Goal: Information Seeking & Learning: Learn about a topic

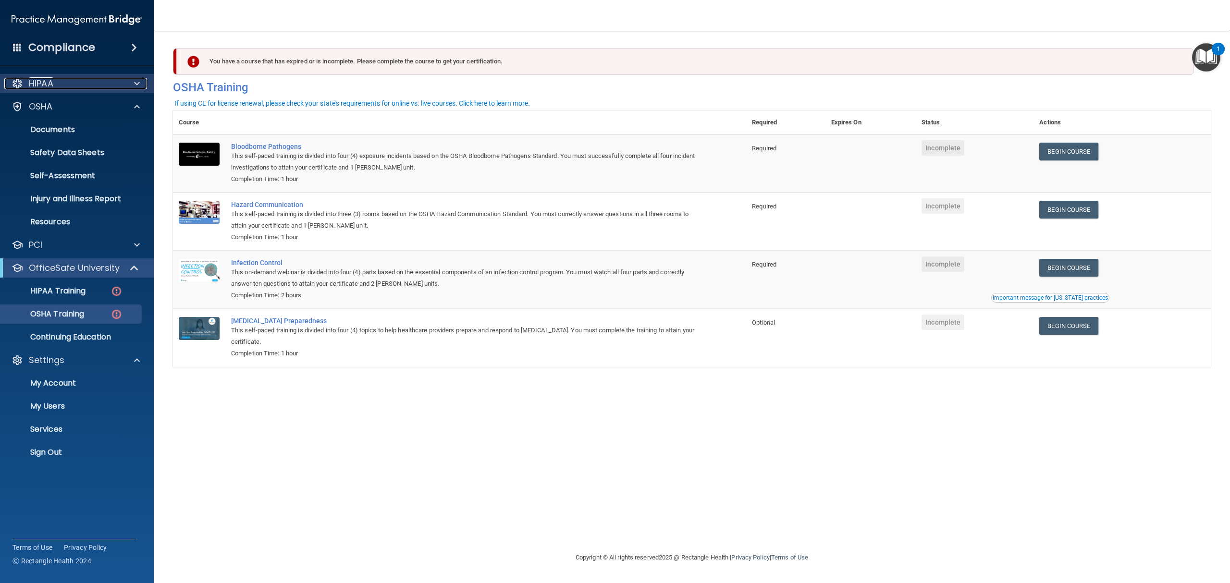
click at [52, 82] on p "HIPAA" at bounding box center [41, 84] width 25 height 12
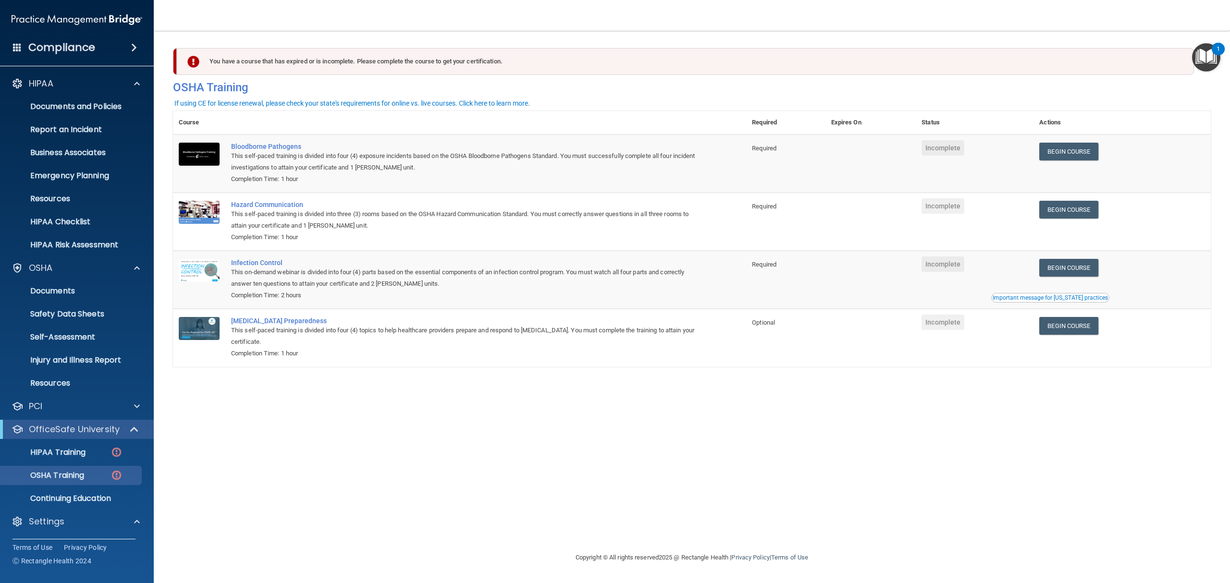
click at [75, 41] on div "Compliance" at bounding box center [77, 47] width 154 height 21
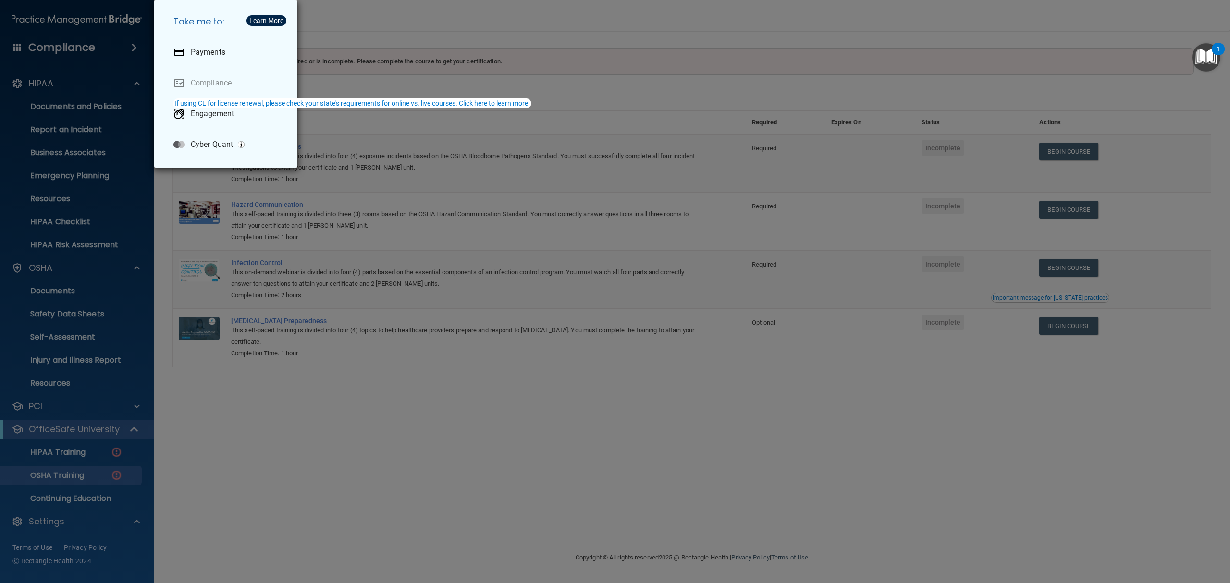
click at [459, 185] on div "Take me to: Payments Compliance Engagement Cyber Quant" at bounding box center [615, 291] width 1230 height 583
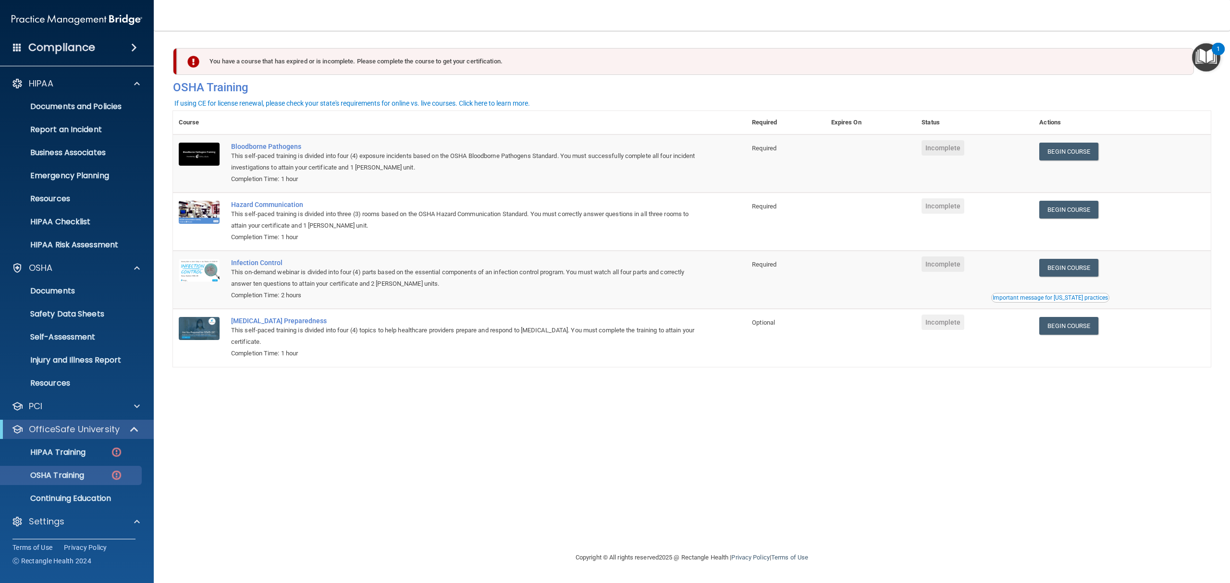
click at [56, 96] on ul "Documents and Policies Report an Incident Business Associates Emergency Plannin…" at bounding box center [77, 173] width 174 height 161
click at [45, 108] on p "Documents and Policies" at bounding box center [71, 107] width 131 height 10
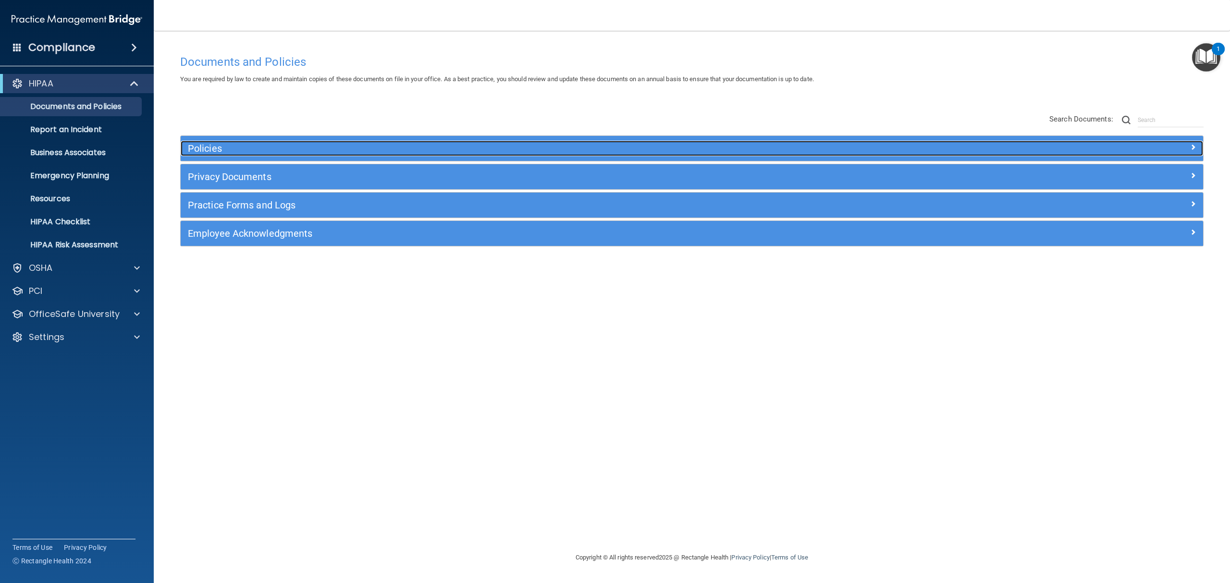
click at [216, 147] on h5 "Policies" at bounding box center [564, 148] width 753 height 11
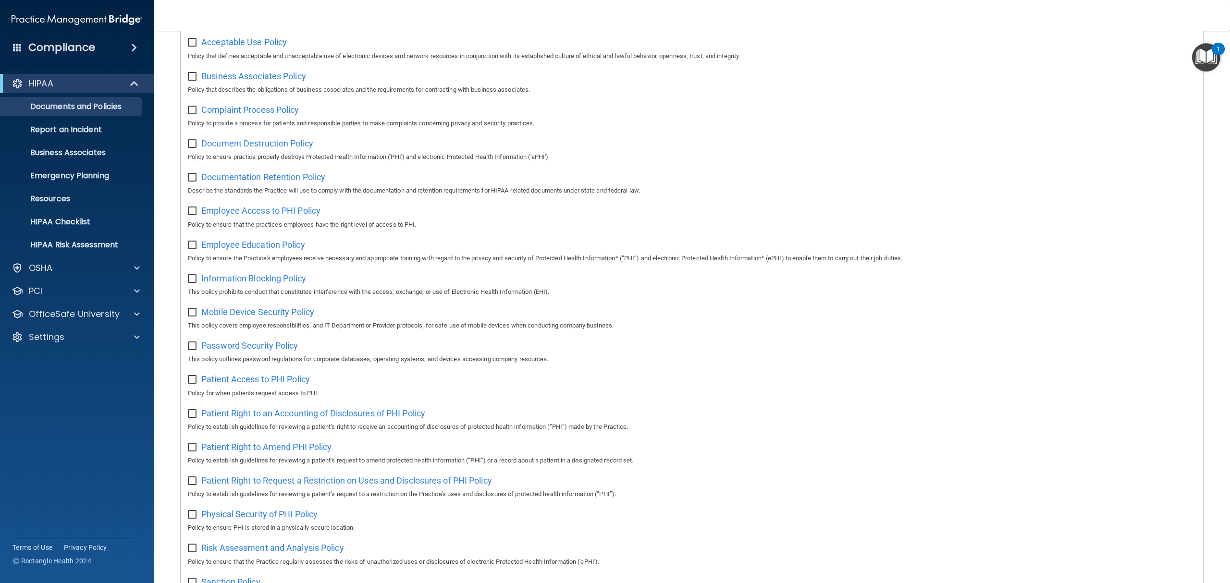
scroll to position [192, 0]
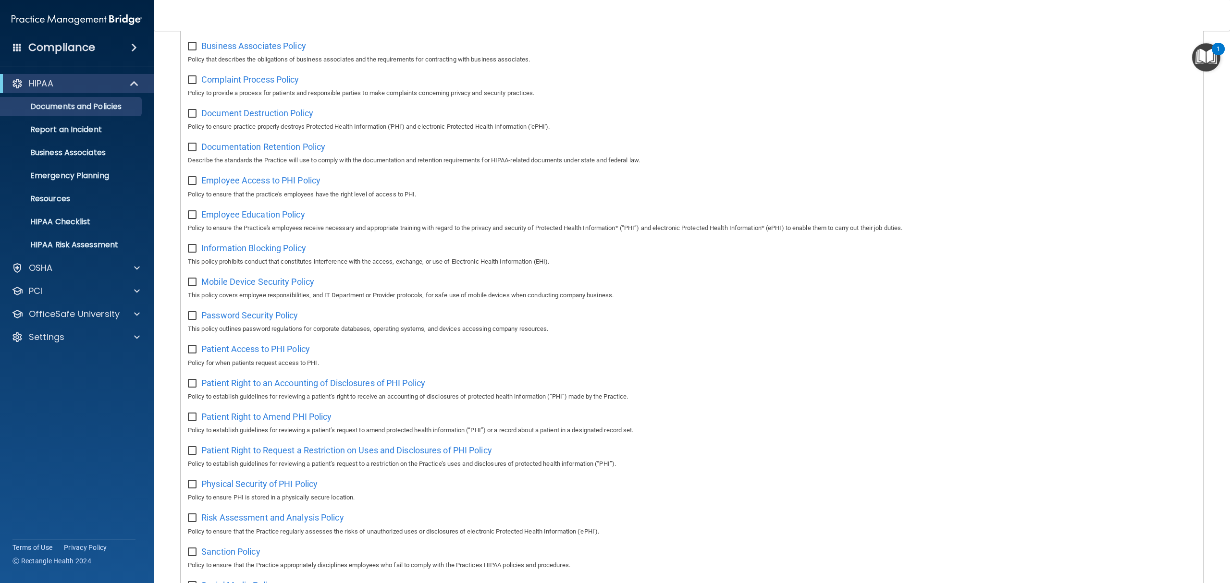
click at [192, 421] on input "checkbox" at bounding box center [193, 418] width 11 height 8
checkbox input "true"
click at [189, 451] on input "checkbox" at bounding box center [193, 451] width 11 height 8
checkbox input "true"
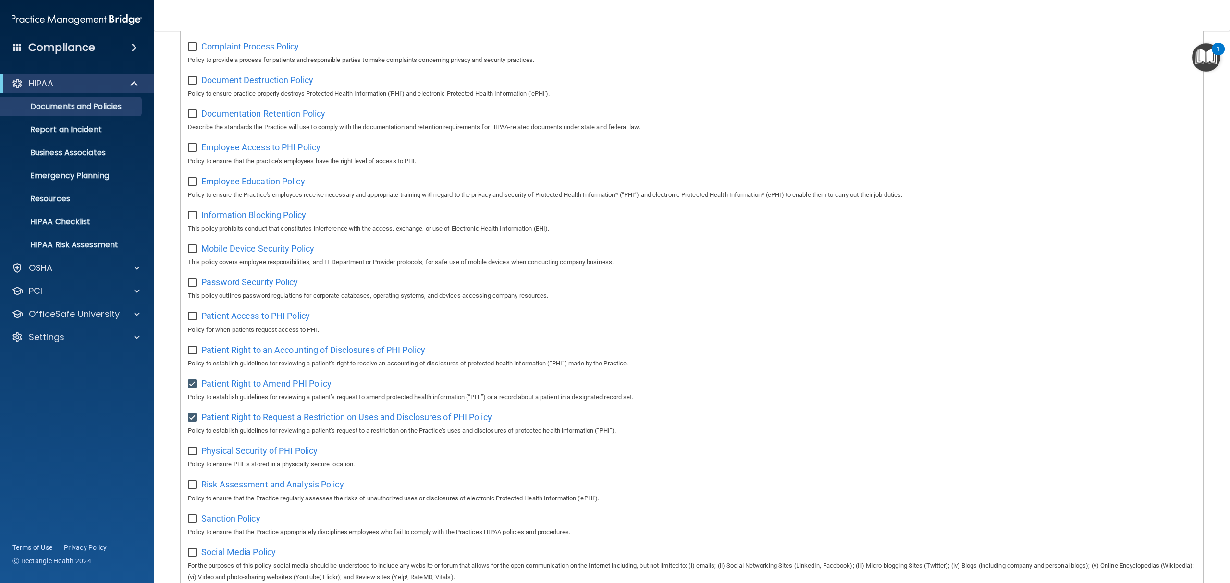
scroll to position [256, 0]
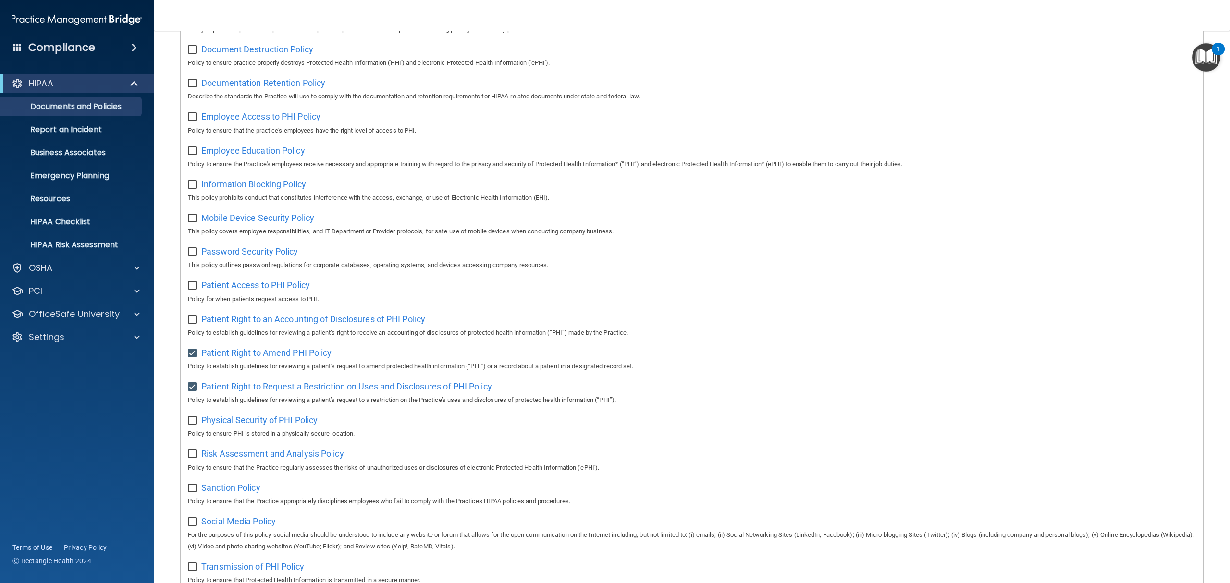
click at [192, 520] on input "checkbox" at bounding box center [193, 523] width 11 height 8
checkbox input "true"
click at [193, 224] on div "Mobile Device Security Policy This policy covers employee responsibilities, and…" at bounding box center [692, 223] width 1008 height 27
click at [191, 222] on input "checkbox" at bounding box center [193, 219] width 11 height 8
checkbox input "true"
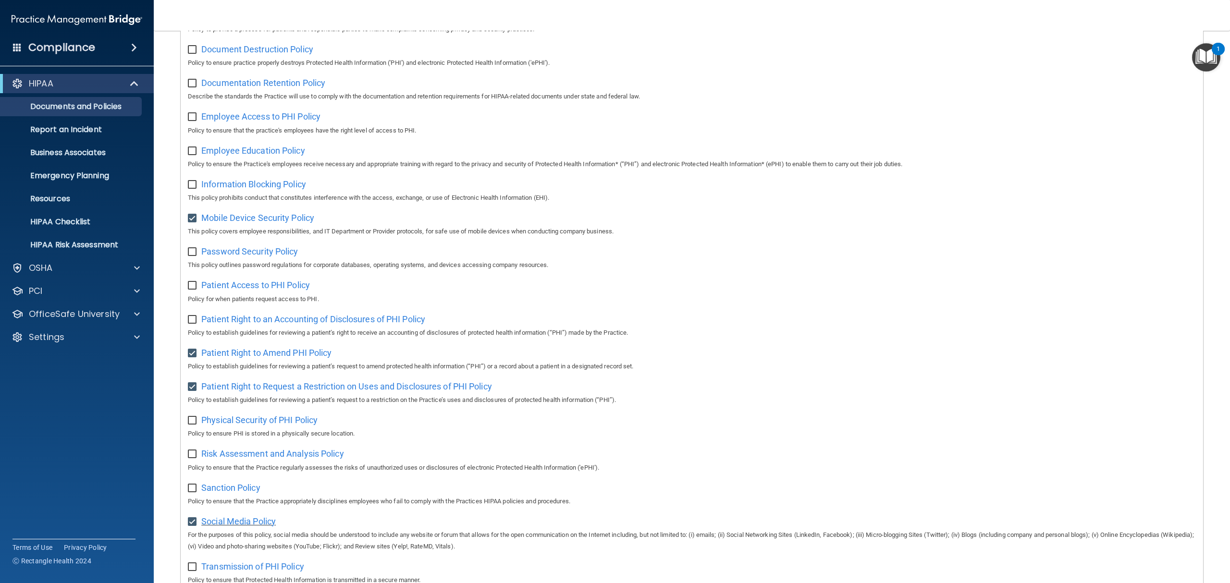
drag, startPoint x: 225, startPoint y: 531, endPoint x: 228, endPoint y: 526, distance: 5.8
click at [226, 531] on div "Social Media Policy For the purposes of this policy, social media should be und…" at bounding box center [692, 533] width 1008 height 39
click at [228, 525] on span "Social Media Policy" at bounding box center [238, 522] width 74 height 10
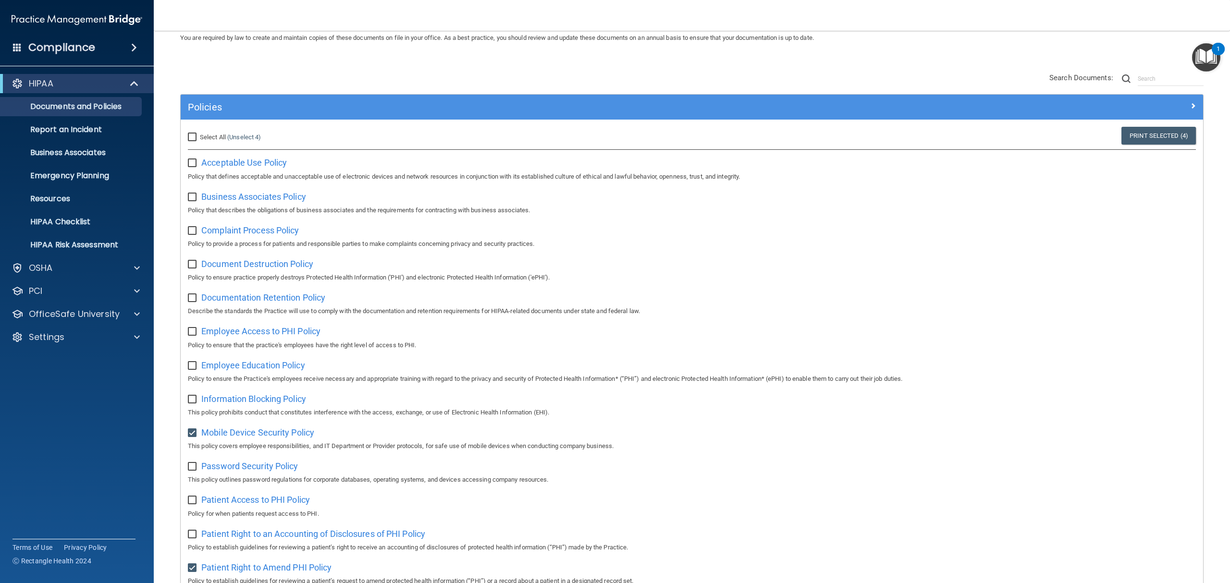
scroll to position [0, 0]
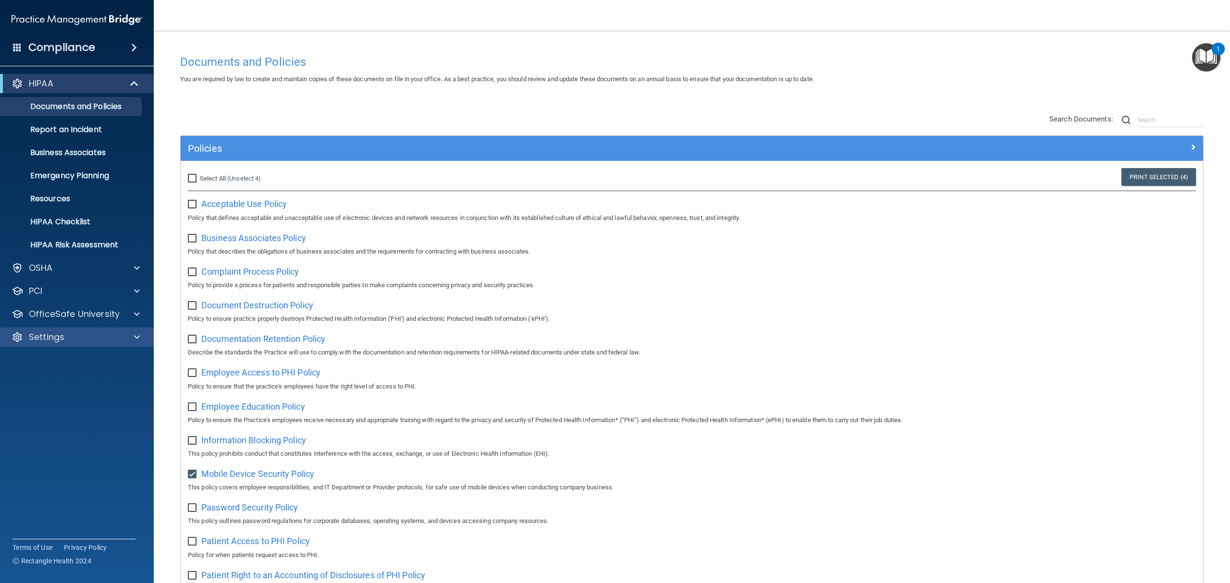
click at [103, 343] on div "Settings" at bounding box center [77, 337] width 154 height 19
click at [77, 335] on div "Settings" at bounding box center [63, 338] width 119 height 12
click at [58, 388] on p "My Users" at bounding box center [71, 384] width 131 height 10
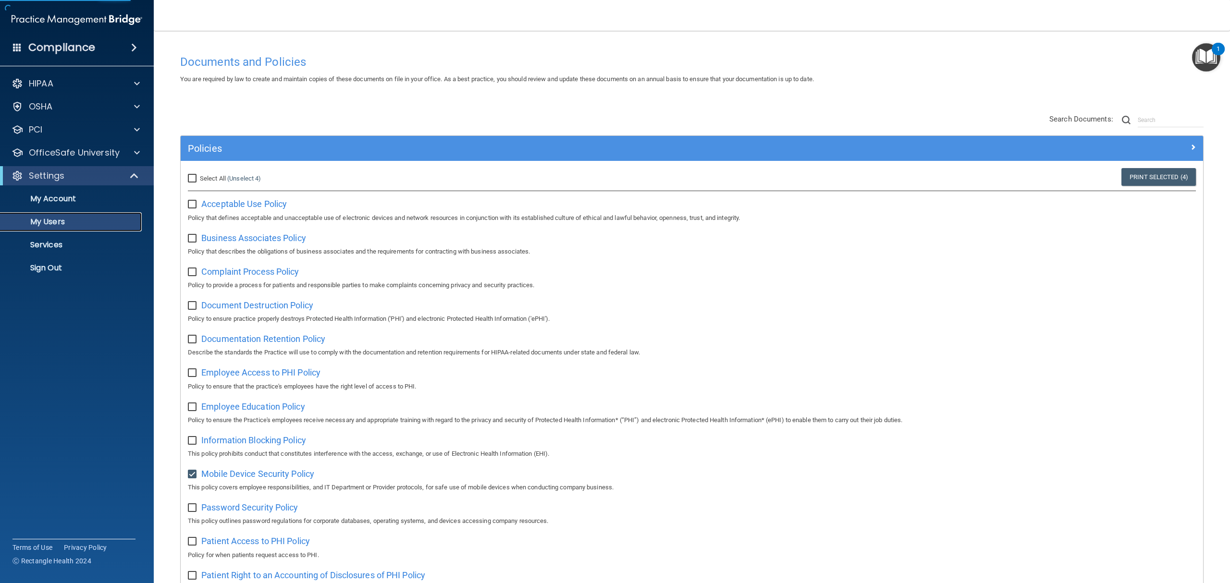
select select "20"
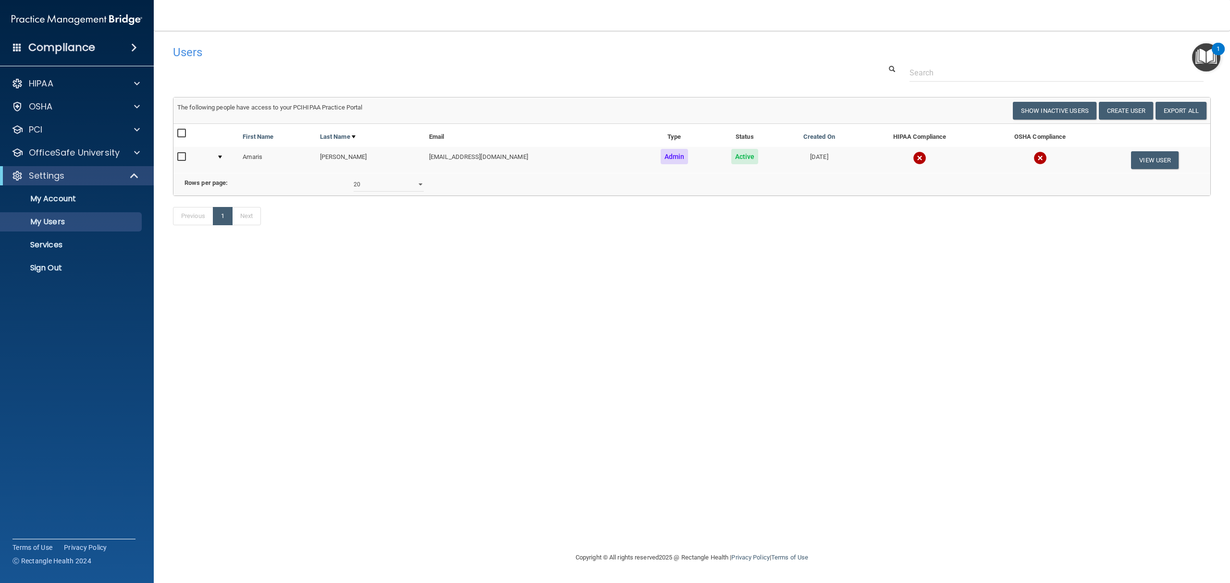
click at [1003, 168] on td at bounding box center [1040, 160] width 119 height 26
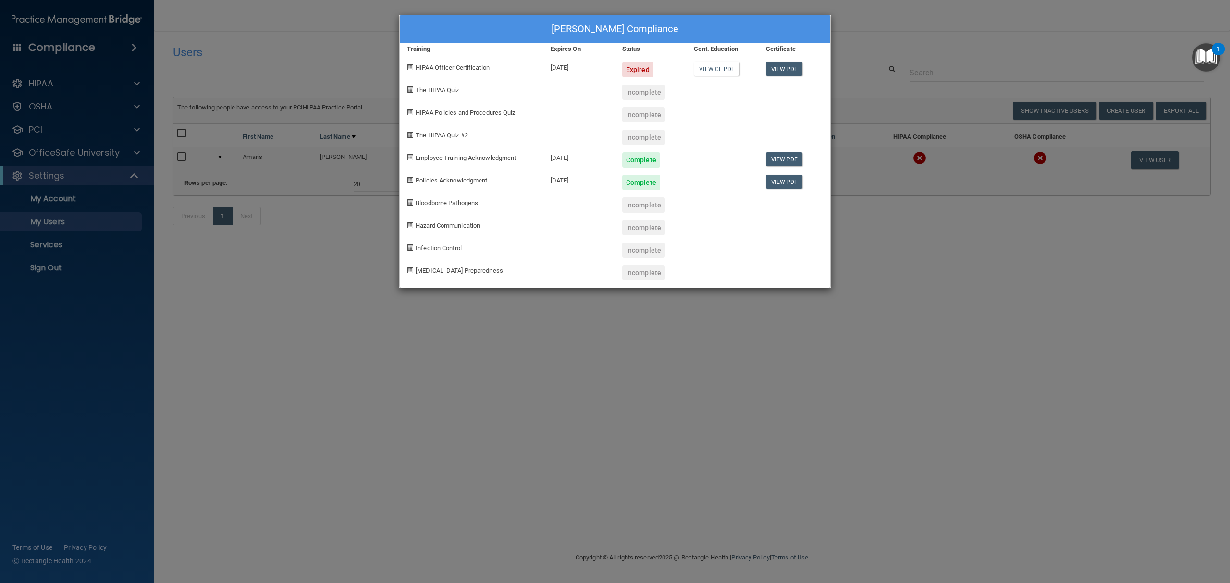
click at [802, 335] on div "Amaris Conerty's Compliance Training Expires On Status Cont. Education Certific…" at bounding box center [615, 291] width 1230 height 583
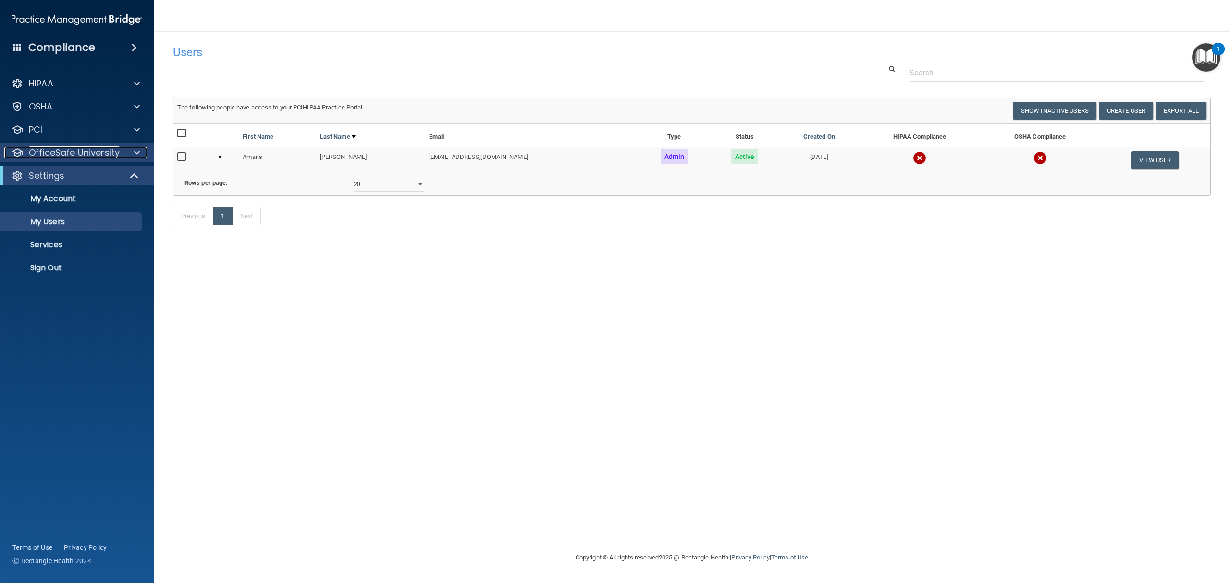
click at [62, 147] on p "OfficeSafe University" at bounding box center [74, 153] width 91 height 12
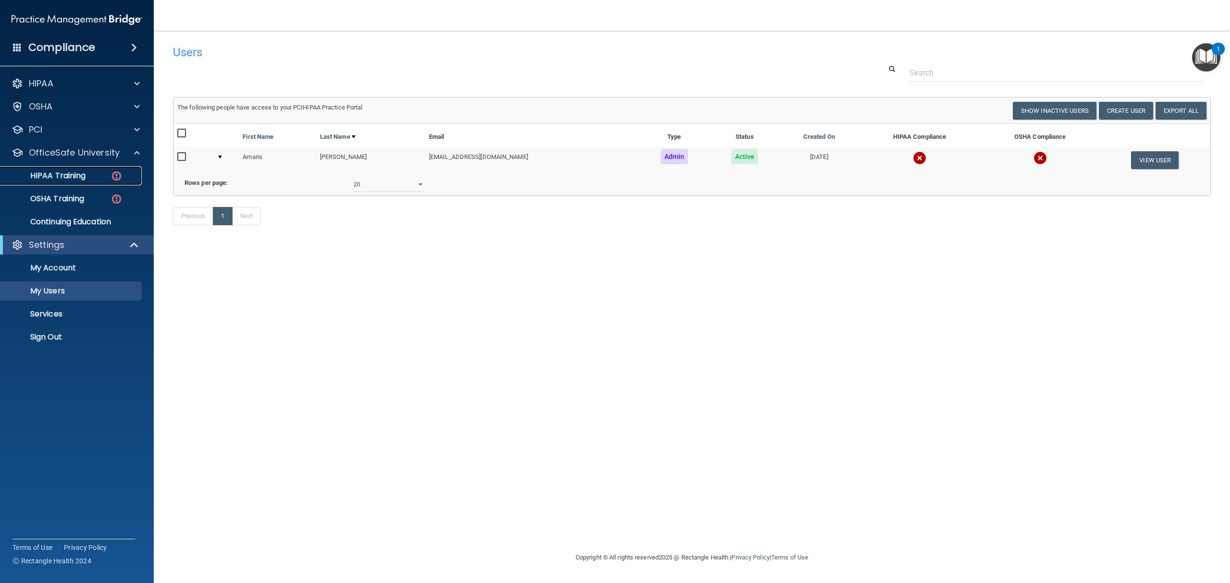
click at [58, 171] on p "HIPAA Training" at bounding box center [45, 176] width 79 height 10
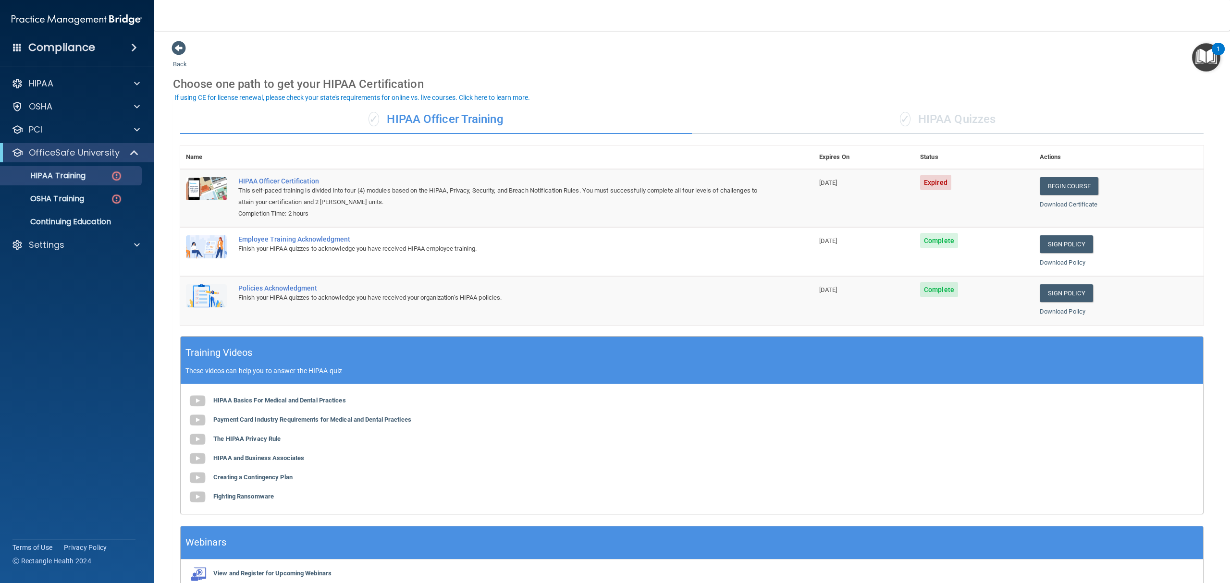
click at [931, 127] on div "✓ HIPAA Quizzes" at bounding box center [948, 119] width 512 height 29
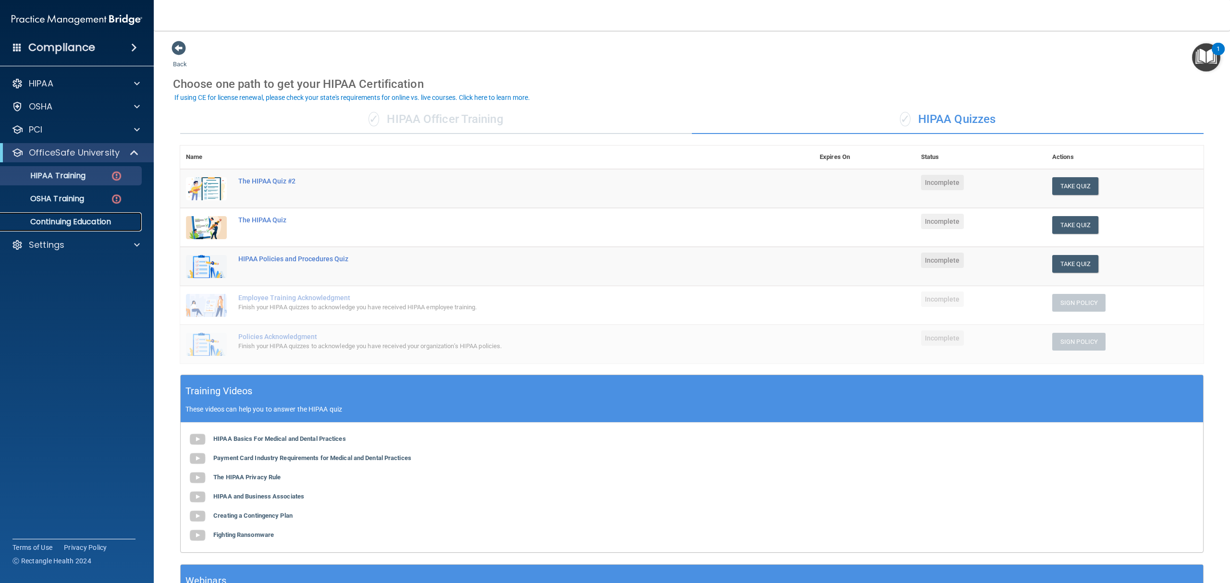
click at [39, 223] on p "Continuing Education" at bounding box center [71, 222] width 131 height 10
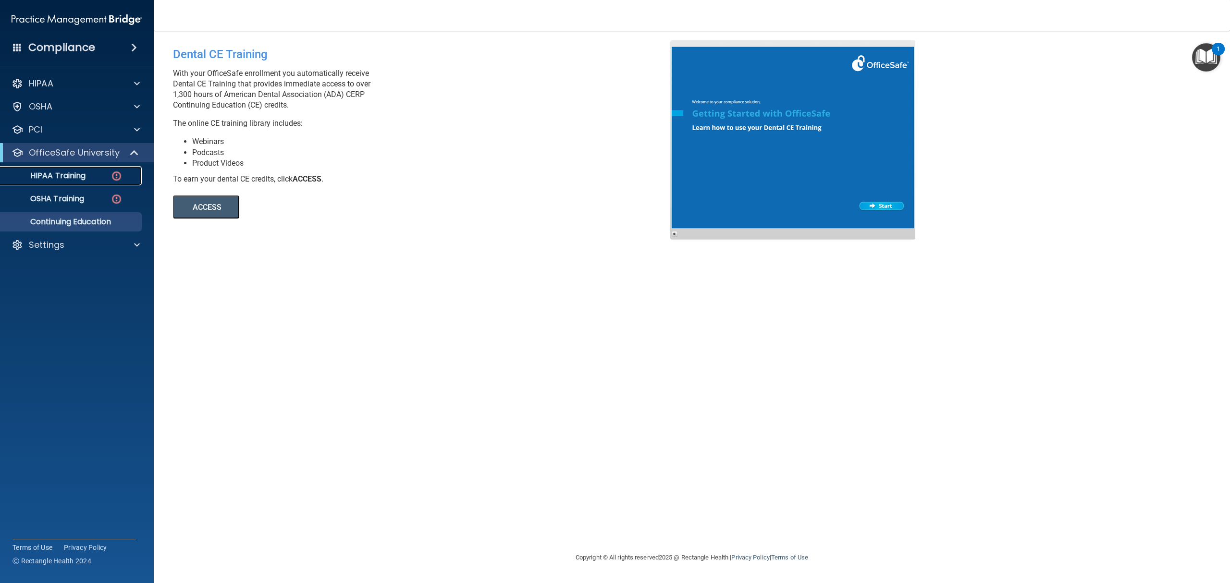
click at [61, 179] on p "HIPAA Training" at bounding box center [45, 176] width 79 height 10
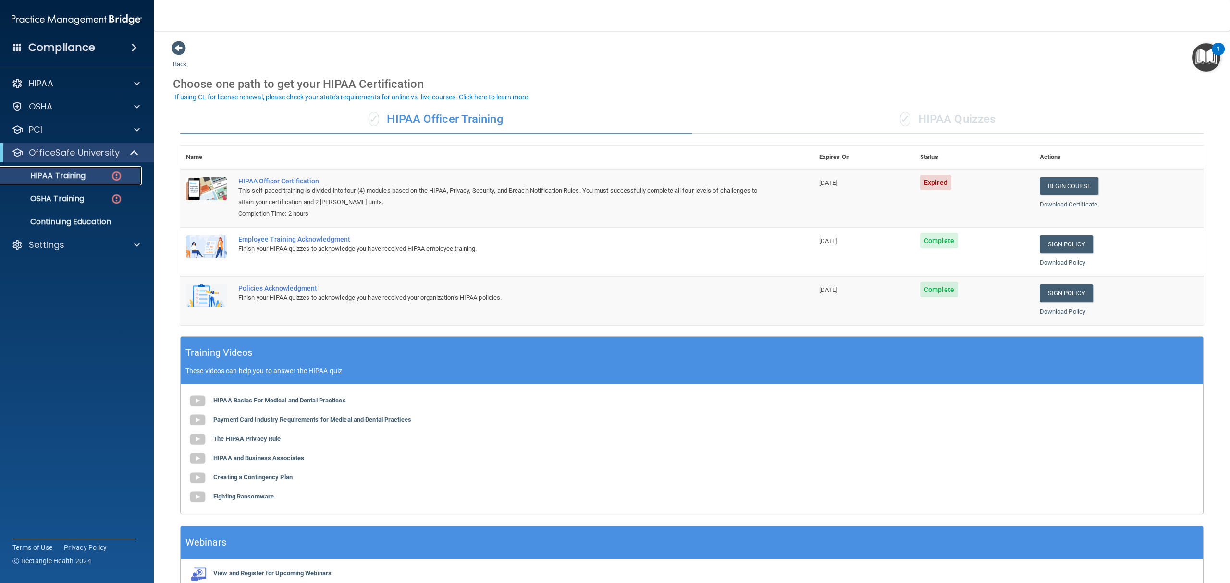
scroll to position [52, 0]
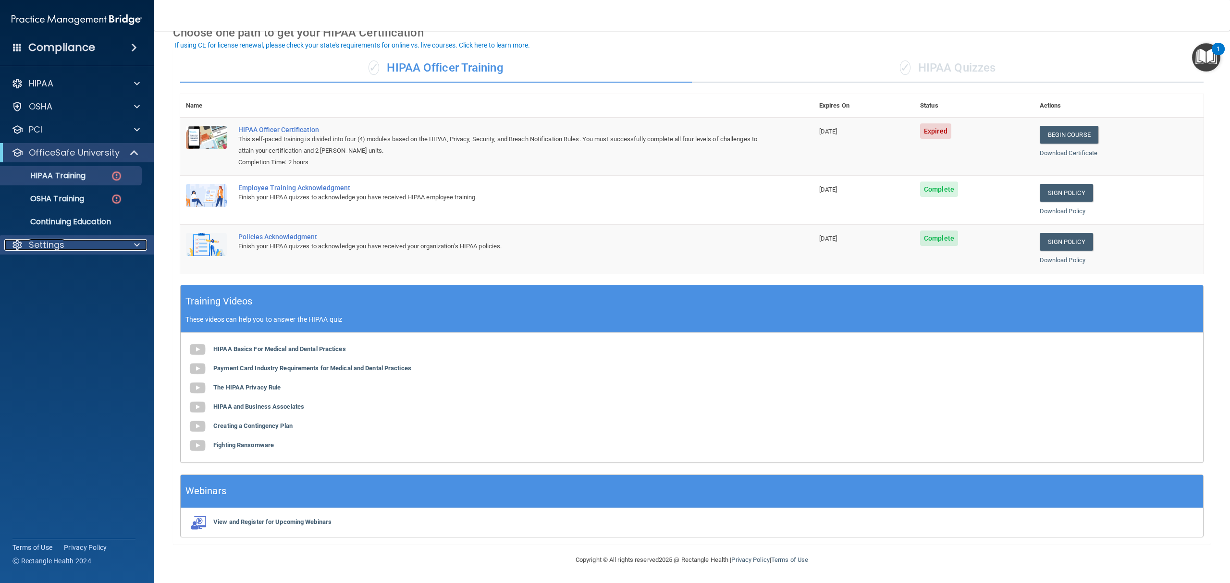
click at [14, 243] on div at bounding box center [18, 245] width 12 height 12
click at [42, 292] on p "My Users" at bounding box center [71, 291] width 131 height 10
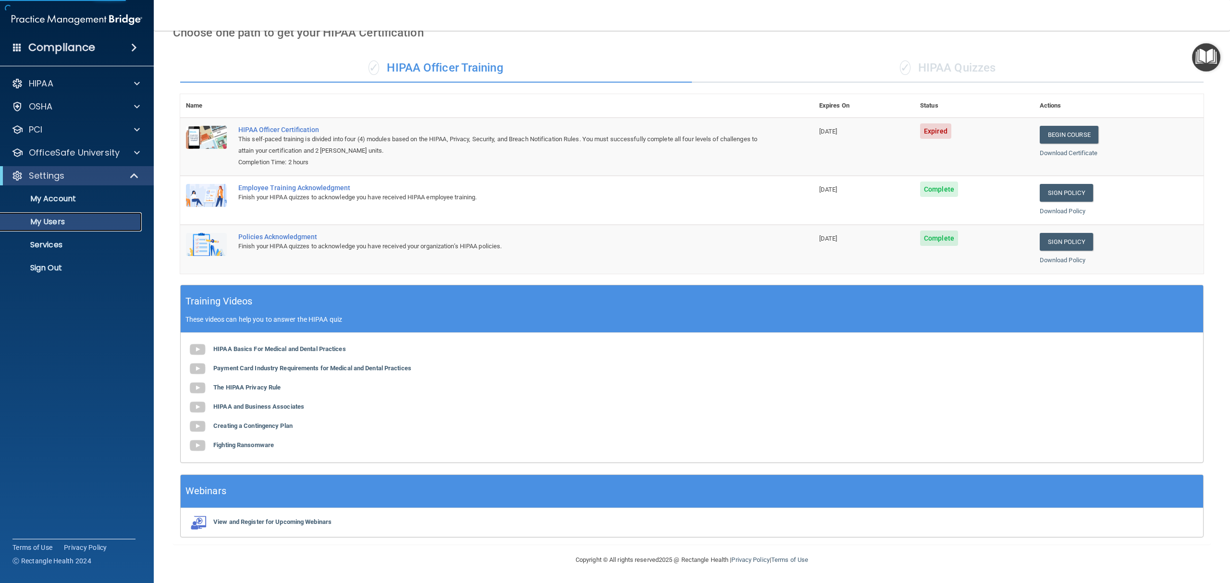
select select "20"
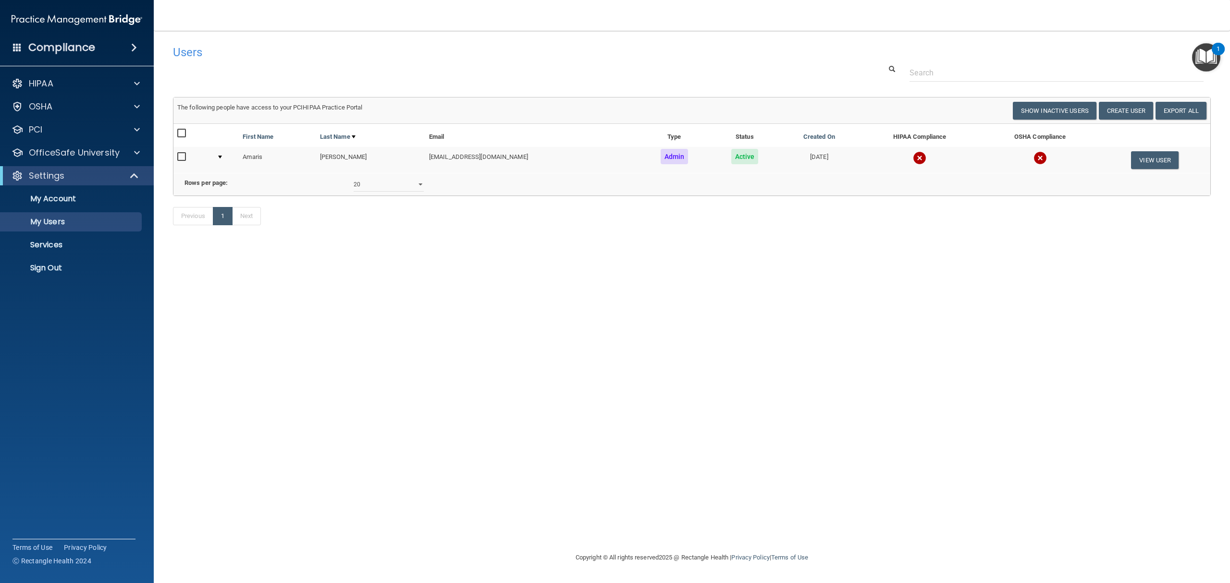
click at [945, 160] on td at bounding box center [920, 160] width 122 height 26
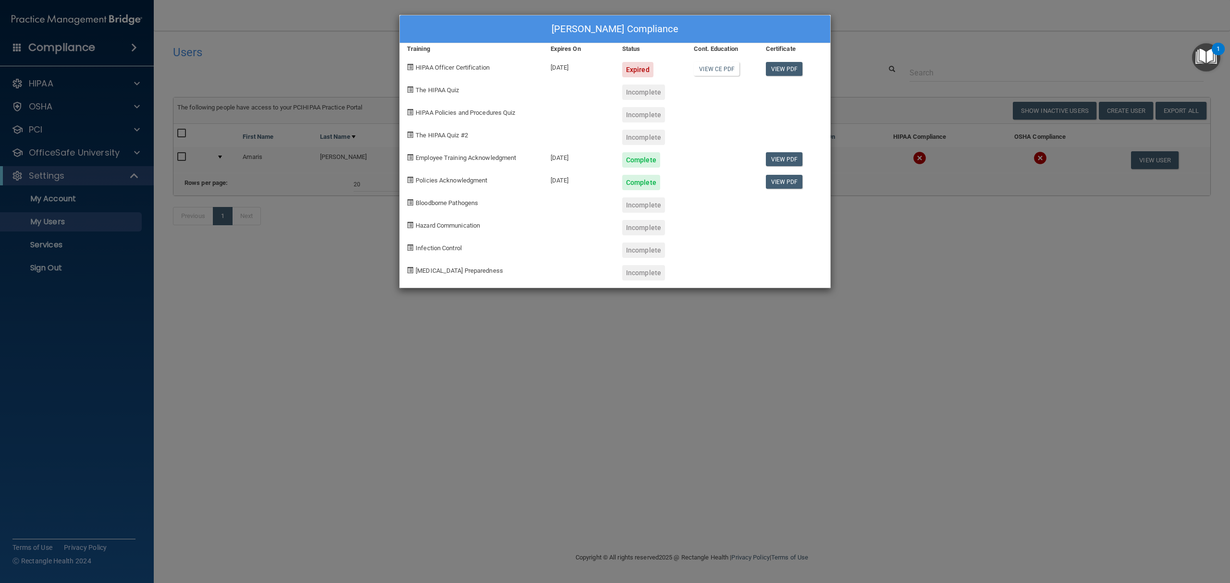
click at [860, 342] on div "Amaris Conerty's Compliance Training Expires On Status Cont. Education Certific…" at bounding box center [615, 291] width 1230 height 583
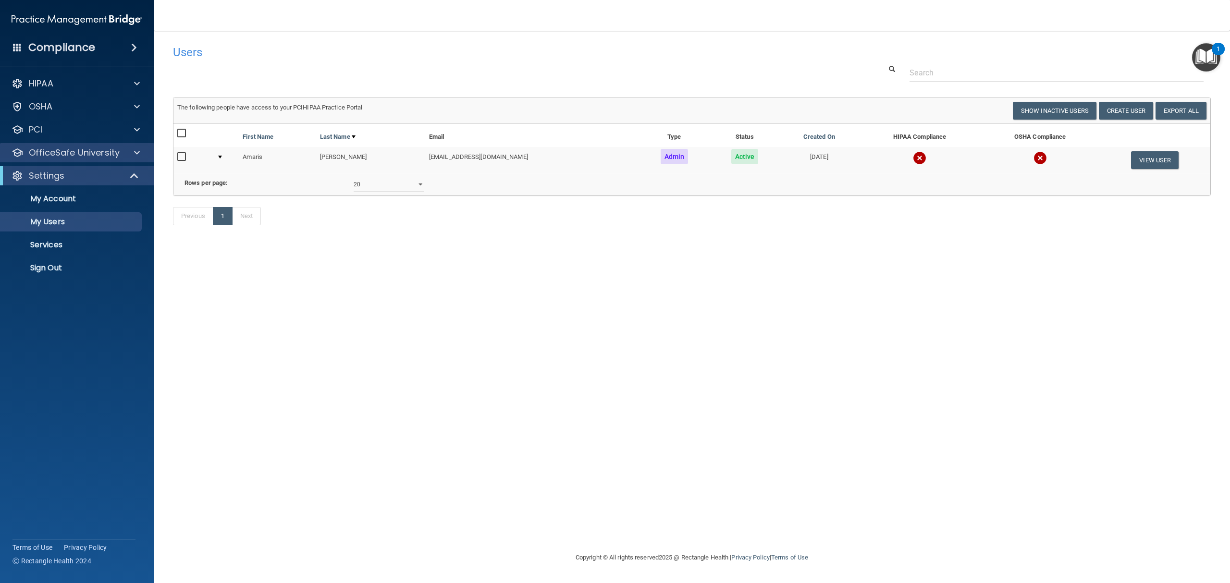
click at [99, 145] on div "OfficeSafe University" at bounding box center [77, 152] width 154 height 19
click at [37, 152] on p "OfficeSafe University" at bounding box center [74, 153] width 91 height 12
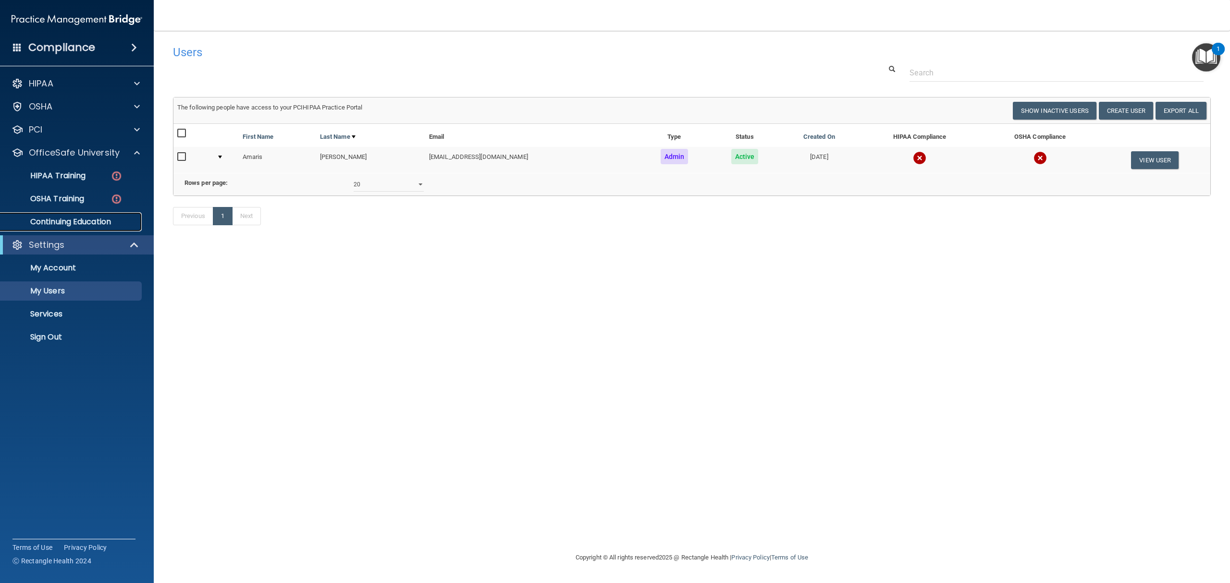
click at [47, 226] on p "Continuing Education" at bounding box center [71, 222] width 131 height 10
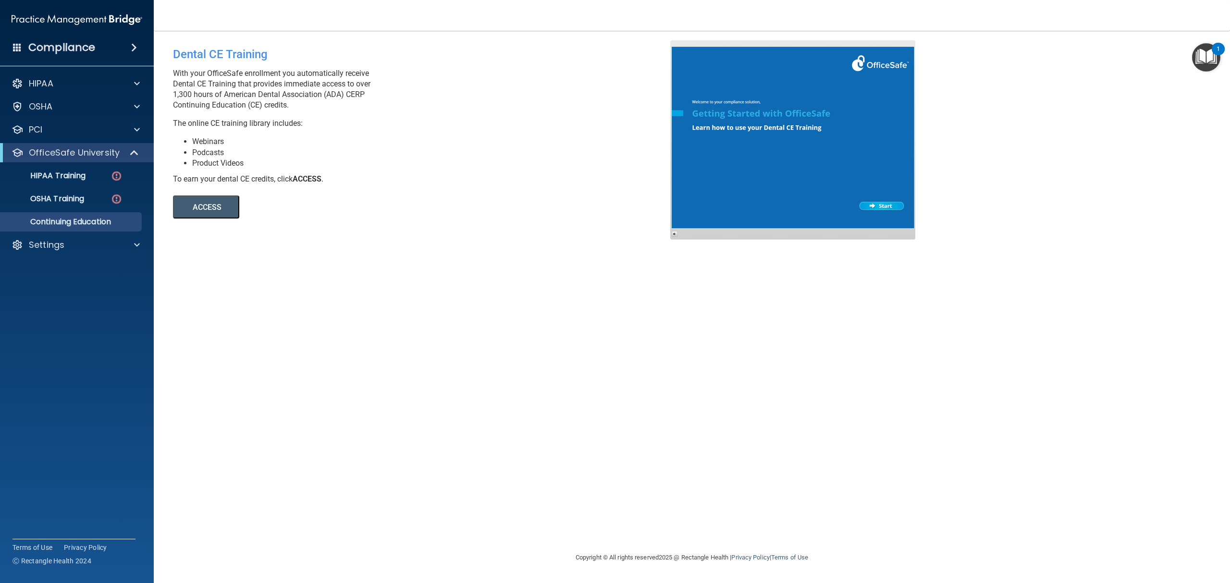
click at [191, 211] on button "ACCESS" at bounding box center [206, 207] width 66 height 23
click at [32, 87] on p "HIPAA" at bounding box center [41, 84] width 25 height 12
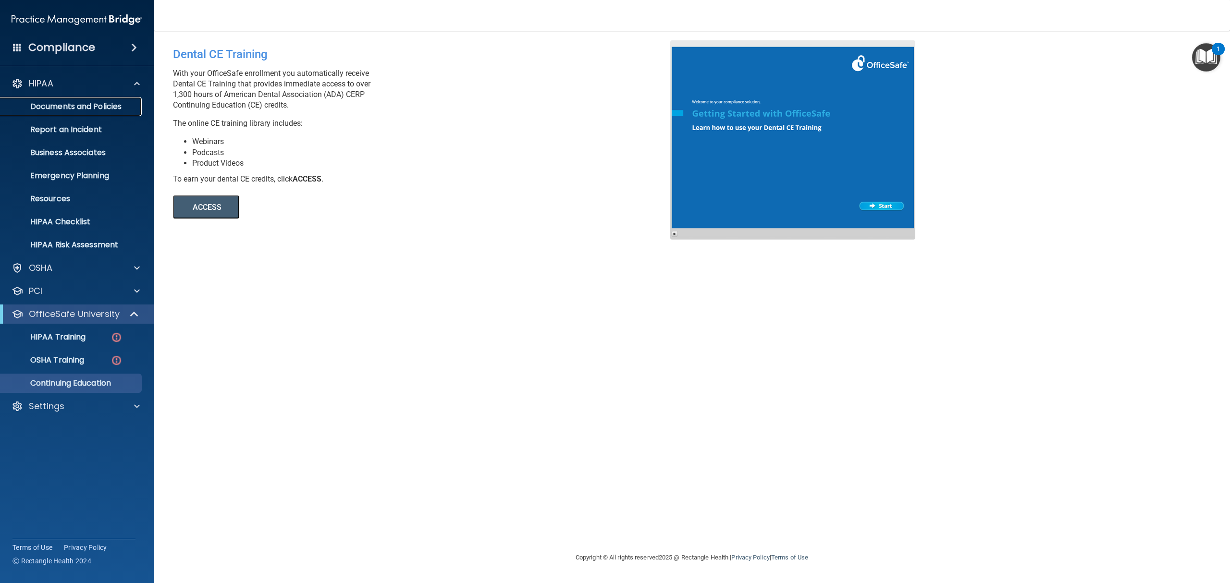
click at [62, 104] on p "Documents and Policies" at bounding box center [71, 107] width 131 height 10
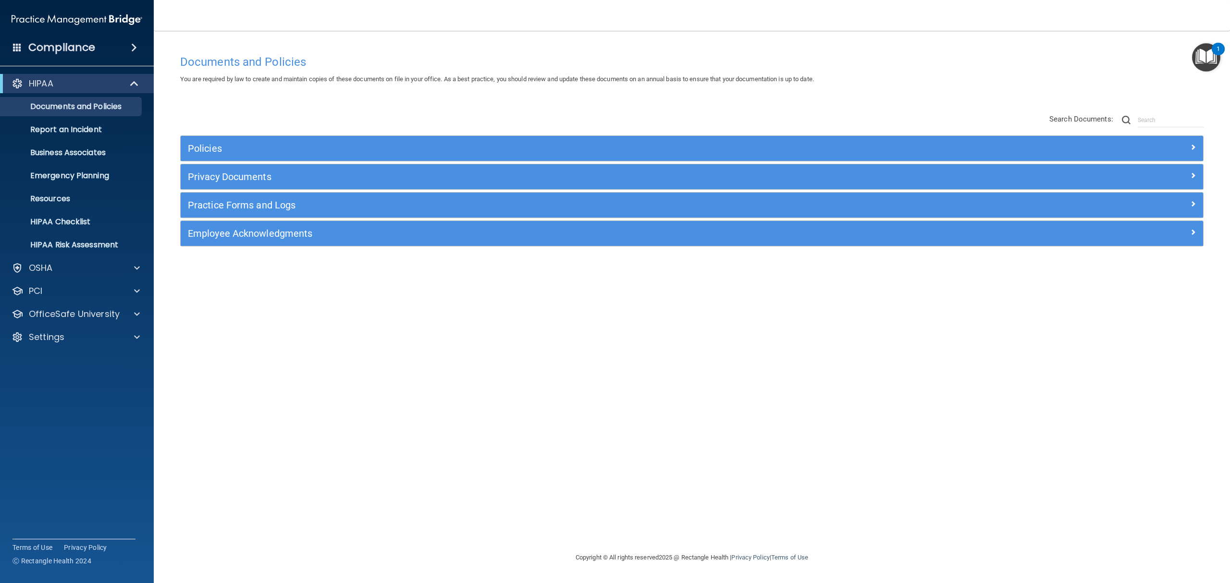
click at [214, 162] on div "Policies Select All (Unselect 0) Unselect All Print Selected (0) Acceptable Use…" at bounding box center [692, 191] width 1024 height 111
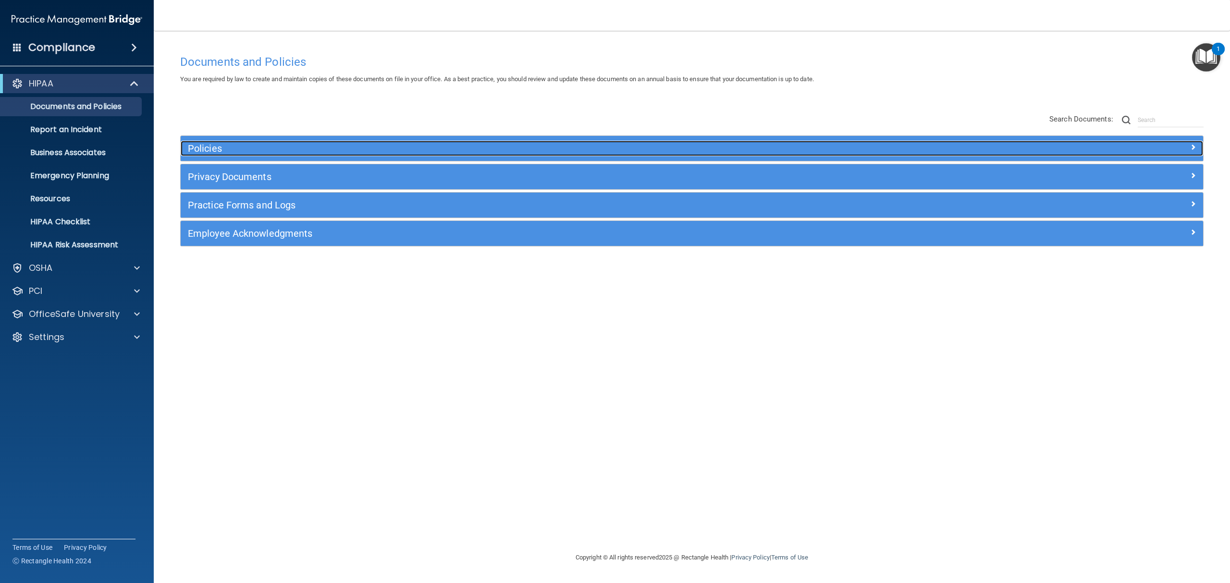
click at [213, 156] on div "Policies" at bounding box center [564, 148] width 767 height 15
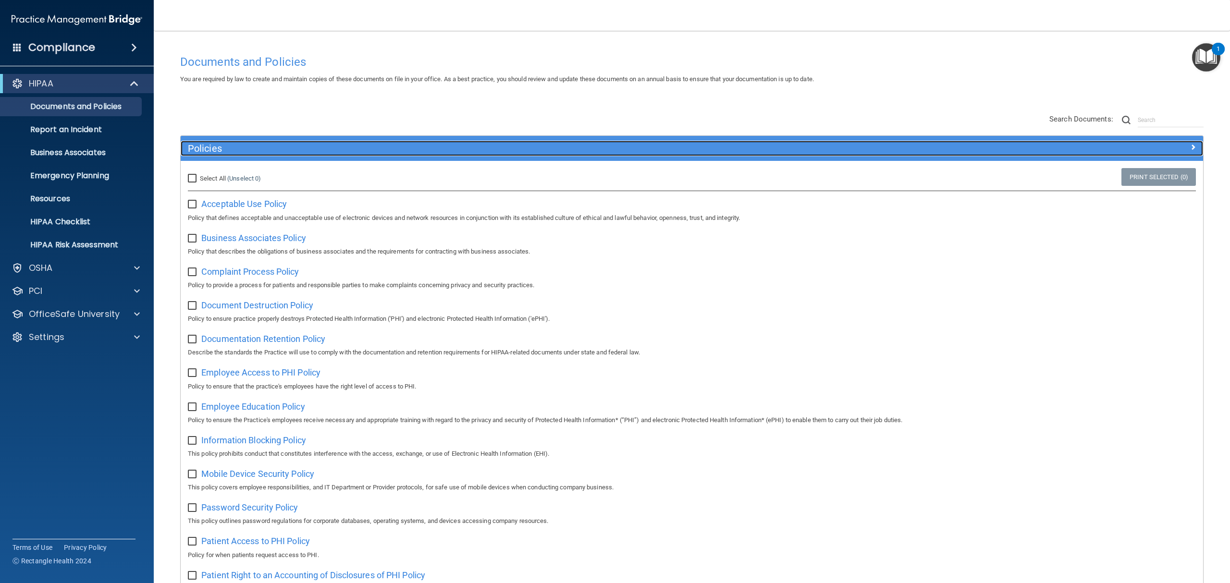
click at [227, 152] on h5 "Policies" at bounding box center [564, 148] width 753 height 11
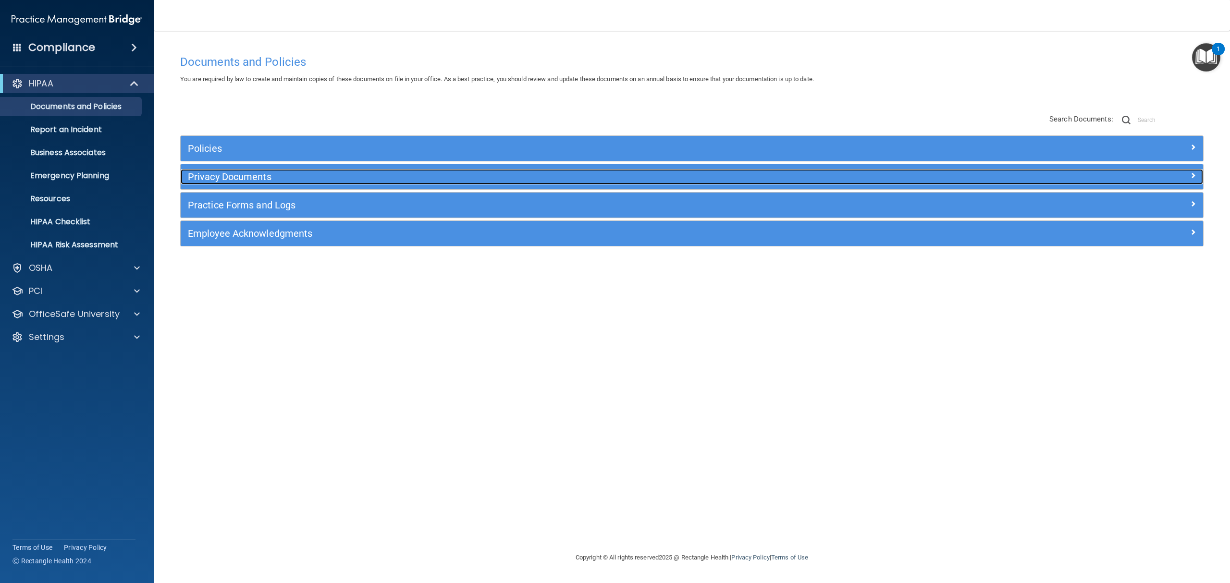
click at [226, 182] on h5 "Privacy Documents" at bounding box center [564, 177] width 753 height 11
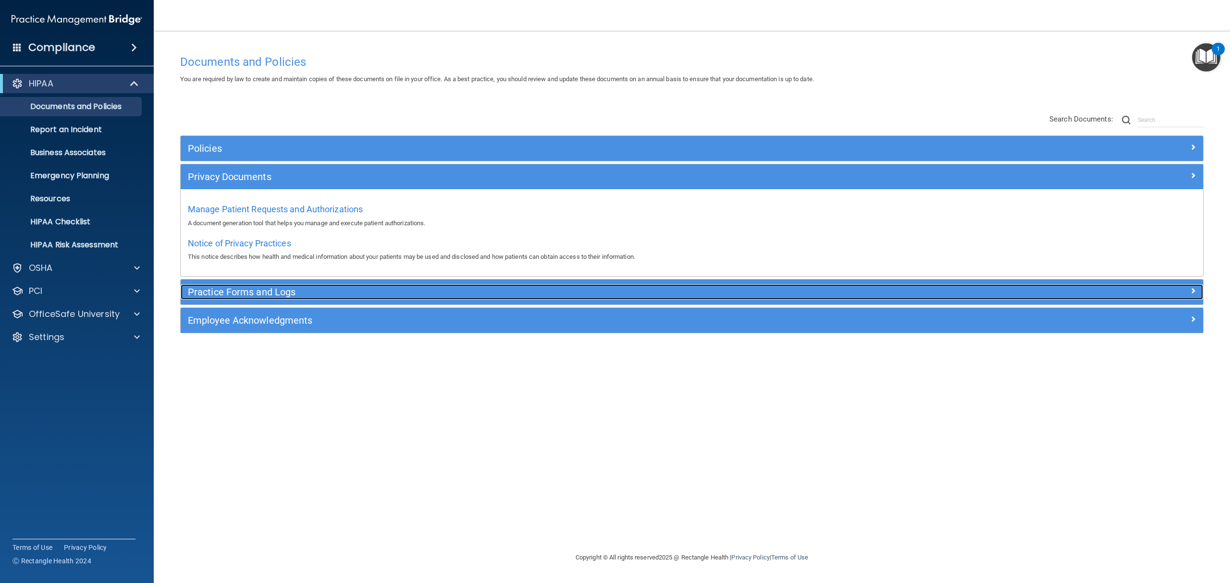
click at [222, 291] on h5 "Practice Forms and Logs" at bounding box center [564, 292] width 753 height 11
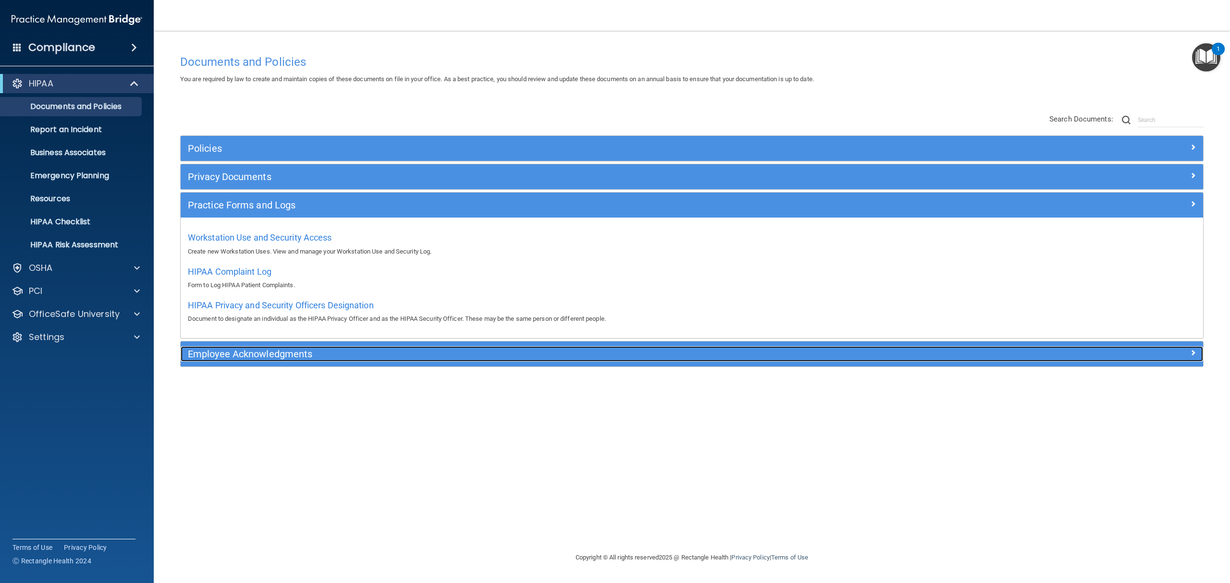
click at [222, 357] on h5 "Employee Acknowledgments" at bounding box center [564, 354] width 753 height 11
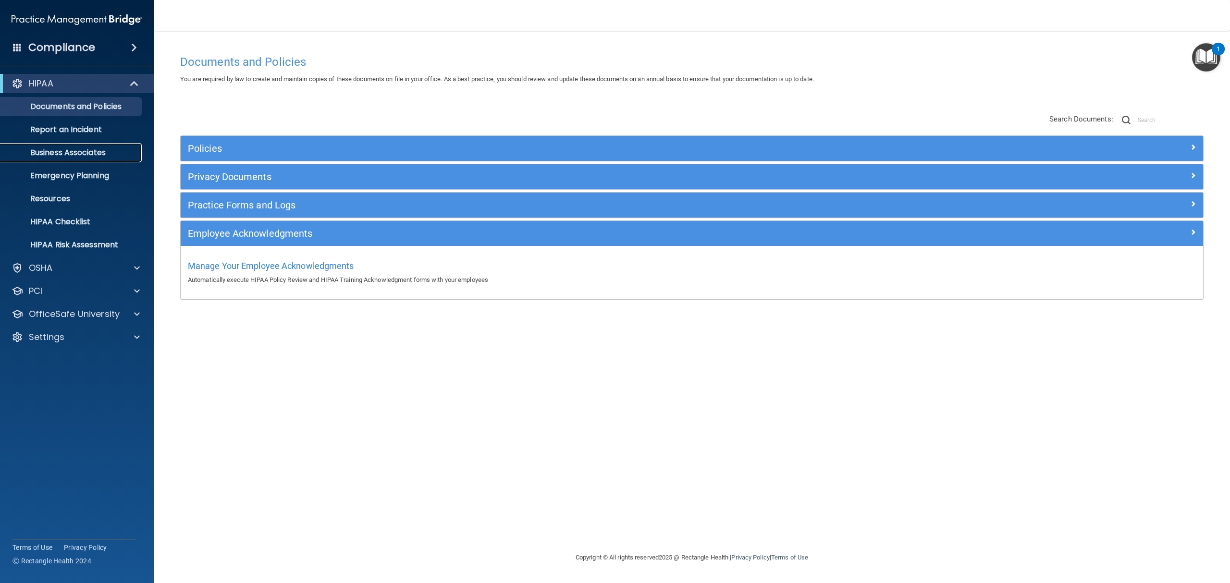
click at [76, 154] on p "Business Associates" at bounding box center [71, 153] width 131 height 10
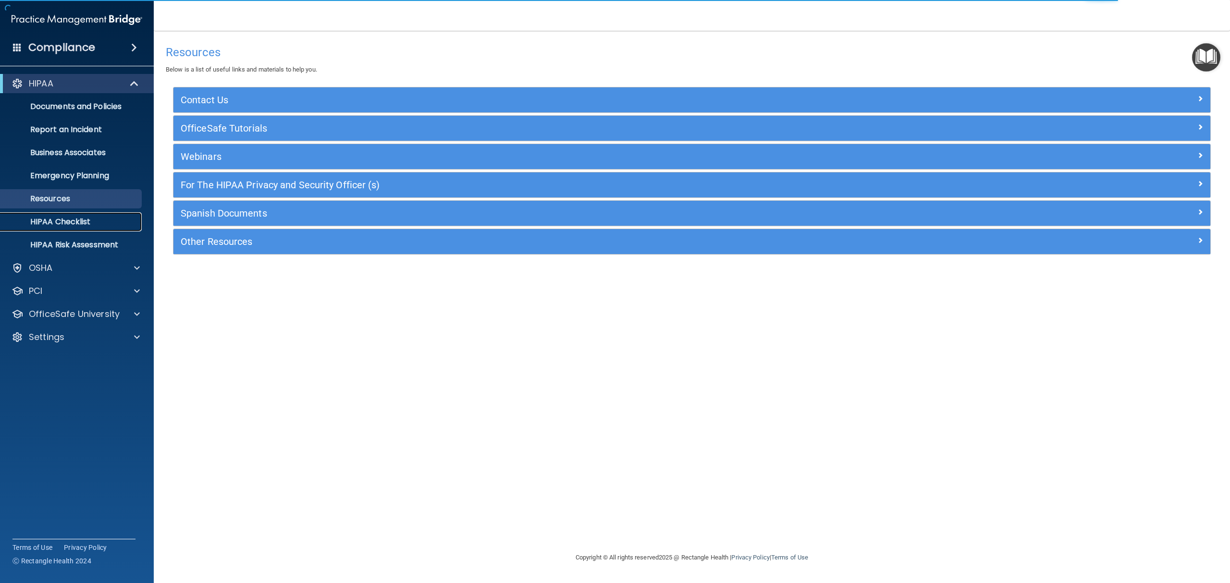
click at [82, 223] on p "HIPAA Checklist" at bounding box center [71, 222] width 131 height 10
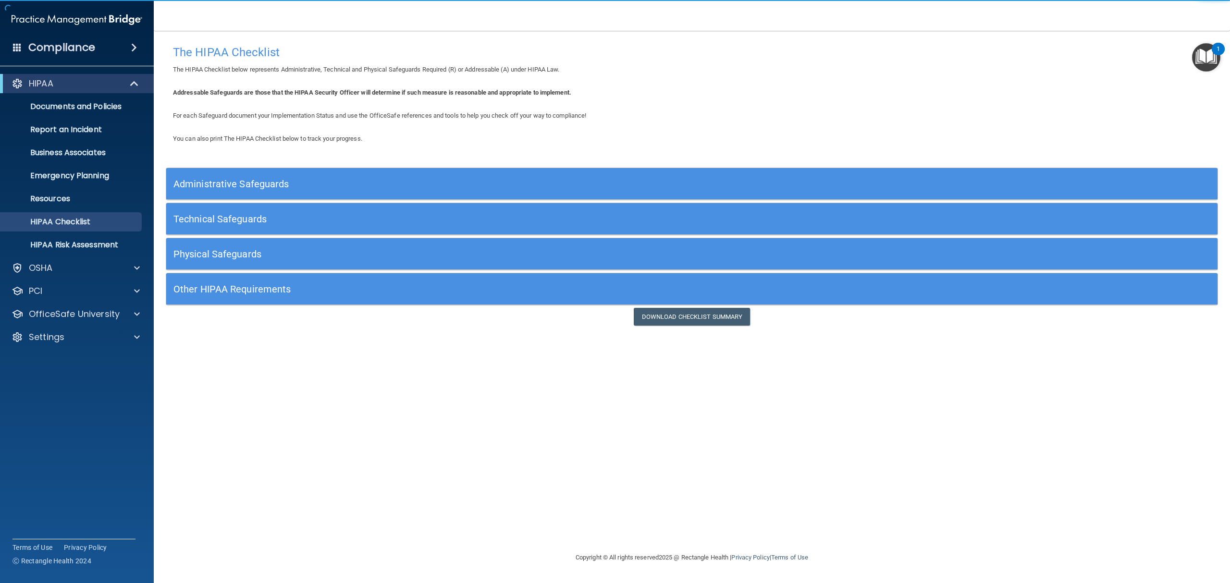
click at [487, 189] on div "Administrative Safeguards" at bounding box center [560, 184] width 789 height 22
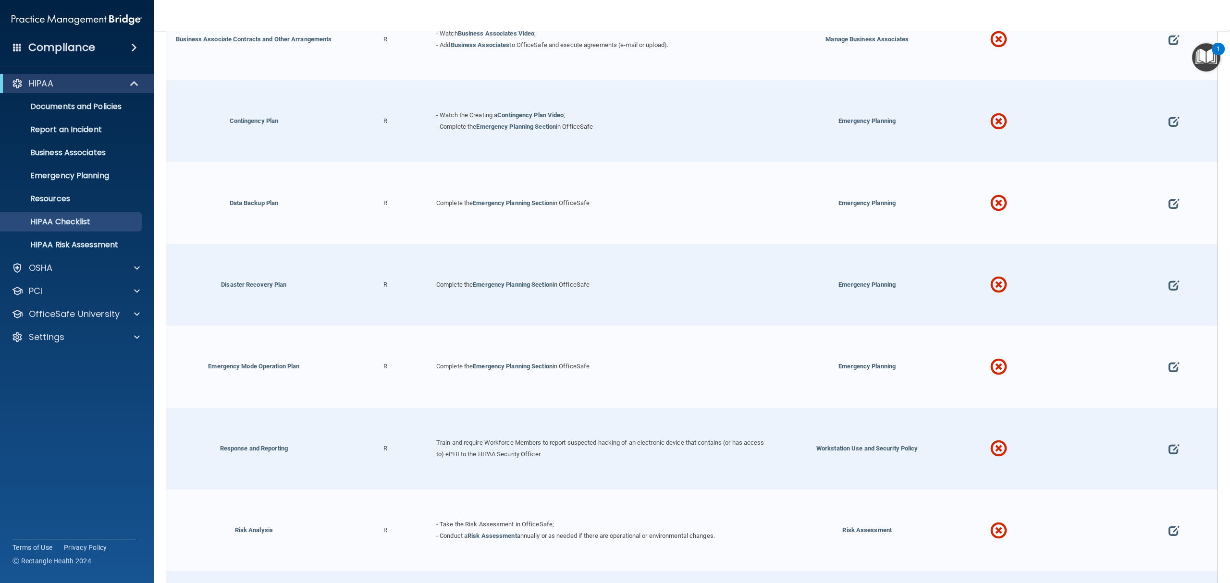
scroll to position [320, 0]
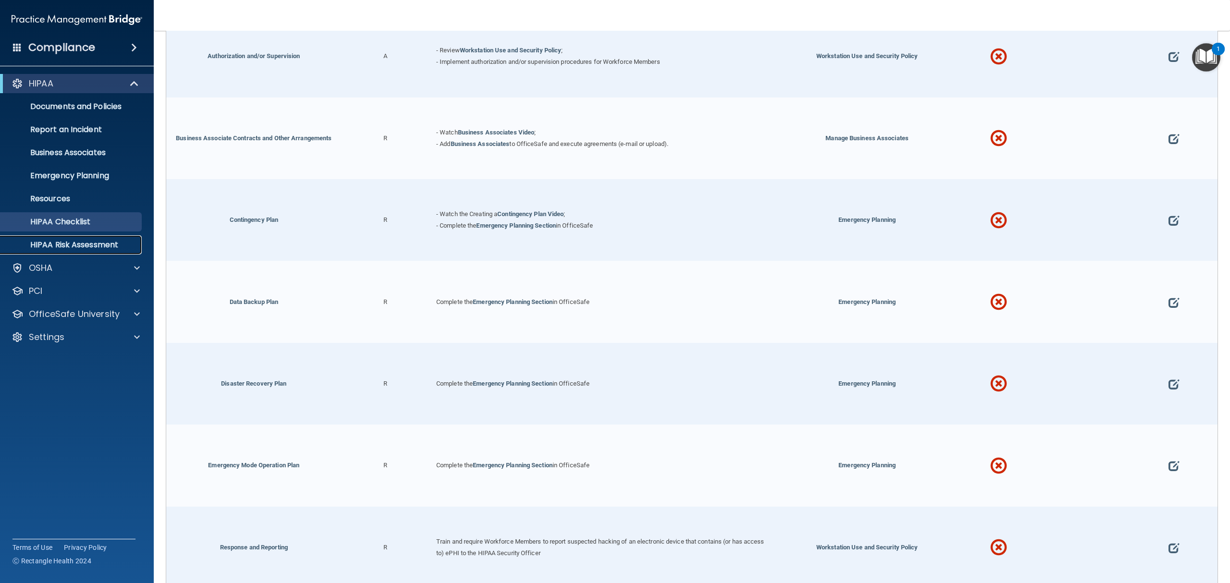
click at [112, 248] on p "HIPAA Risk Assessment" at bounding box center [71, 245] width 131 height 10
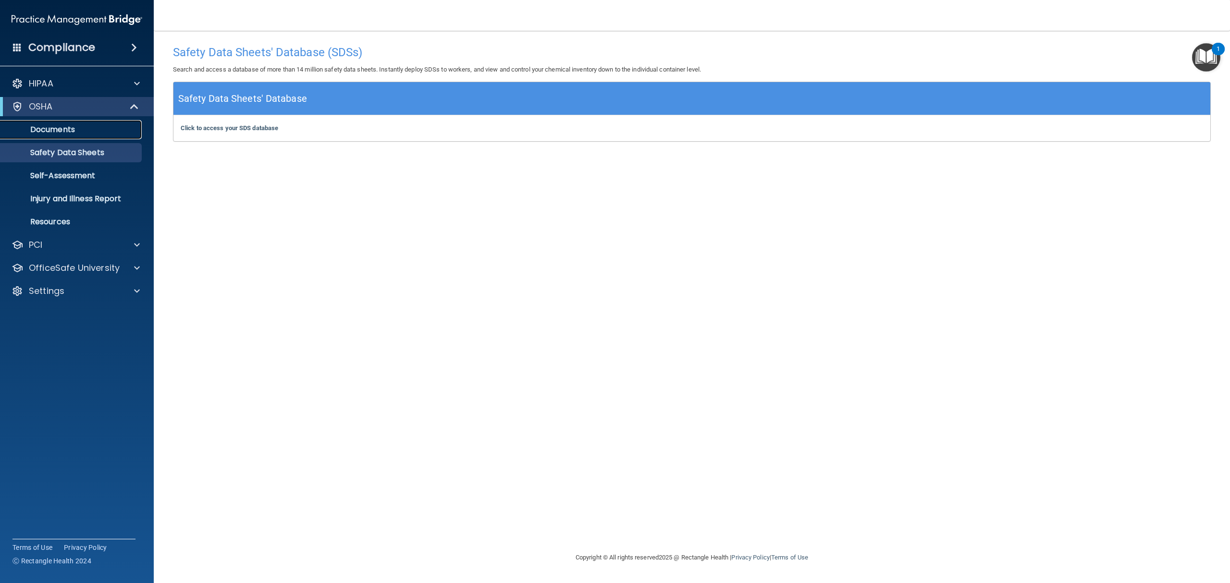
click at [73, 135] on link "Documents" at bounding box center [65, 129] width 151 height 19
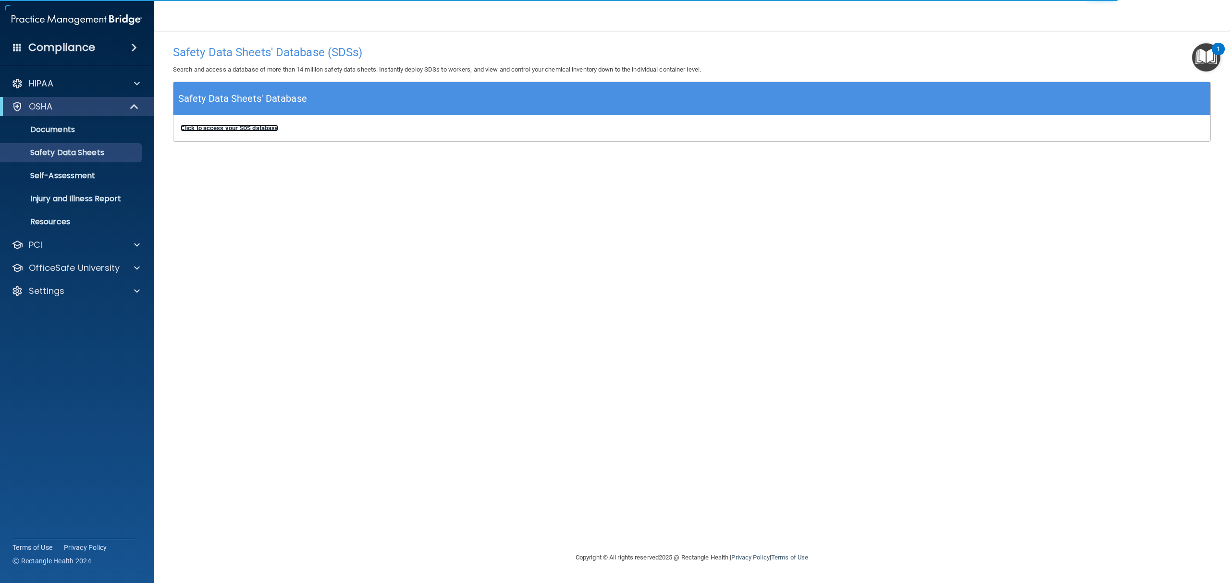
click at [191, 130] on b "Click to access your SDS database" at bounding box center [230, 127] width 98 height 7
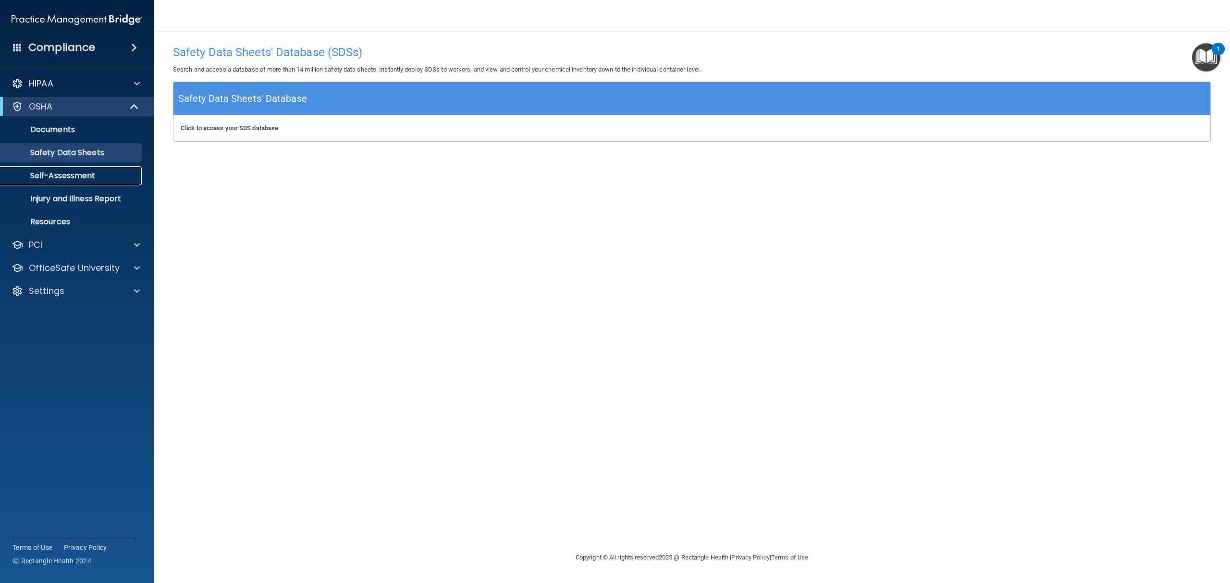
click at [74, 174] on p "Self-Assessment" at bounding box center [71, 176] width 131 height 10
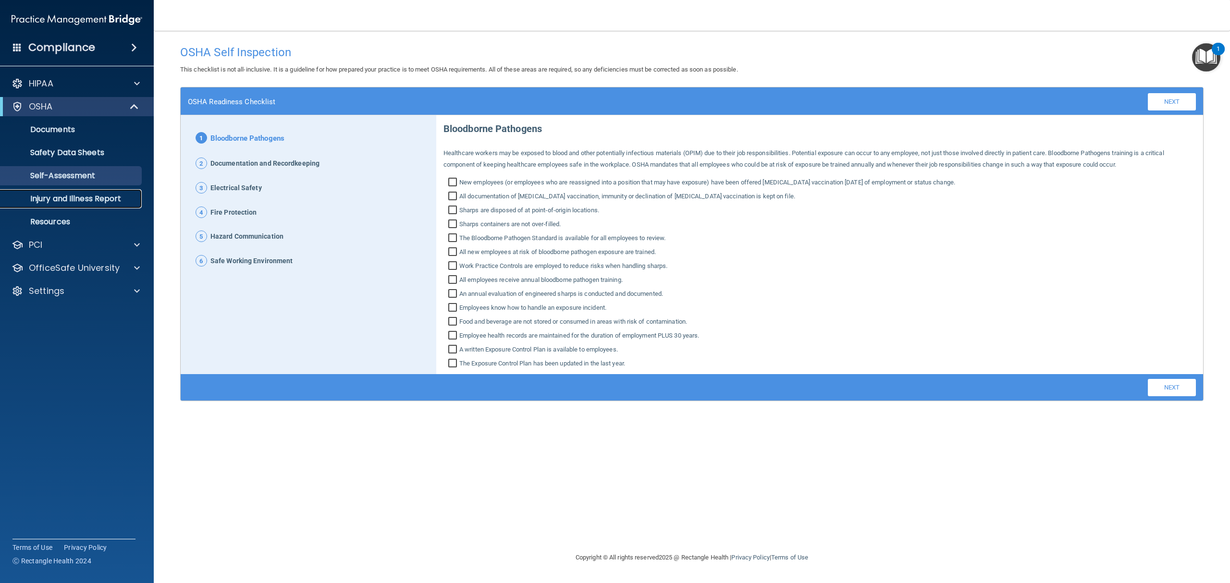
click at [74, 198] on p "Injury and Illness Report" at bounding box center [71, 199] width 131 height 10
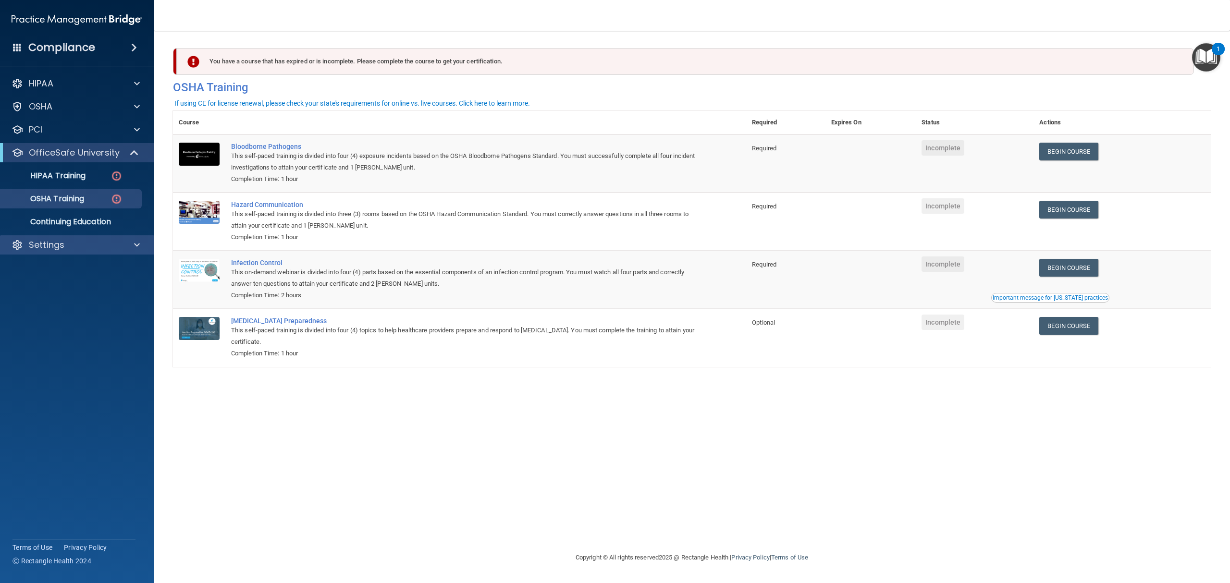
drag, startPoint x: 23, startPoint y: 232, endPoint x: 30, endPoint y: 247, distance: 16.3
click at [25, 239] on div "HIPAA Documents and Policies Report an Incident Business Associates Emergency P…" at bounding box center [77, 166] width 154 height 192
click at [30, 247] on p "Settings" at bounding box center [47, 245] width 36 height 12
click at [45, 302] on ul "My Account My Users Services Sign Out" at bounding box center [77, 301] width 174 height 92
click at [45, 299] on link "My Users" at bounding box center [65, 291] width 151 height 19
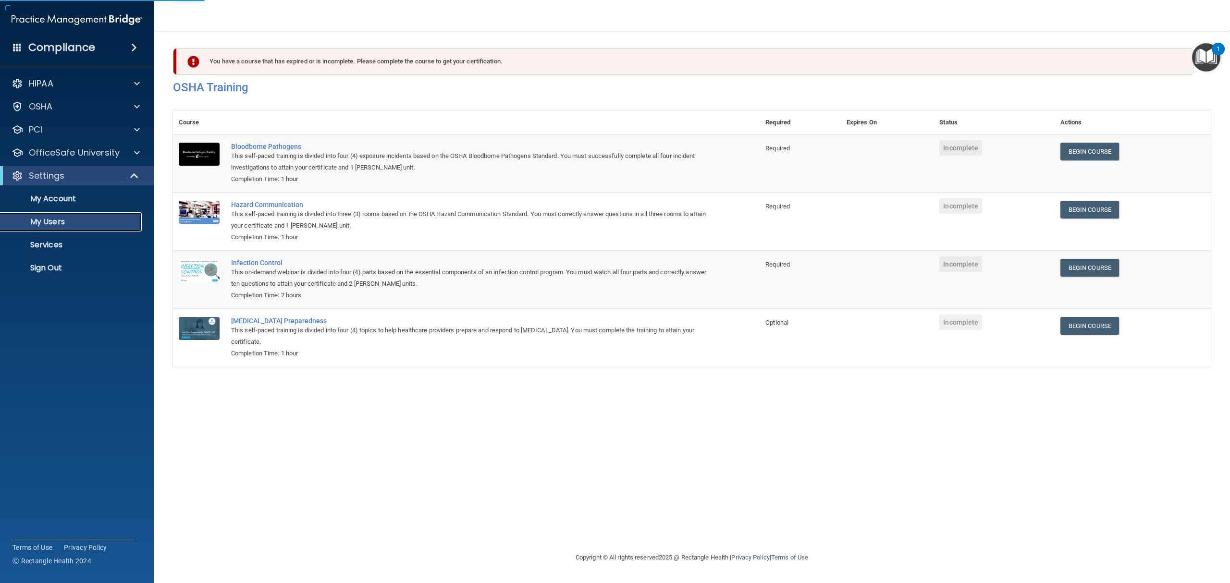
select select "20"
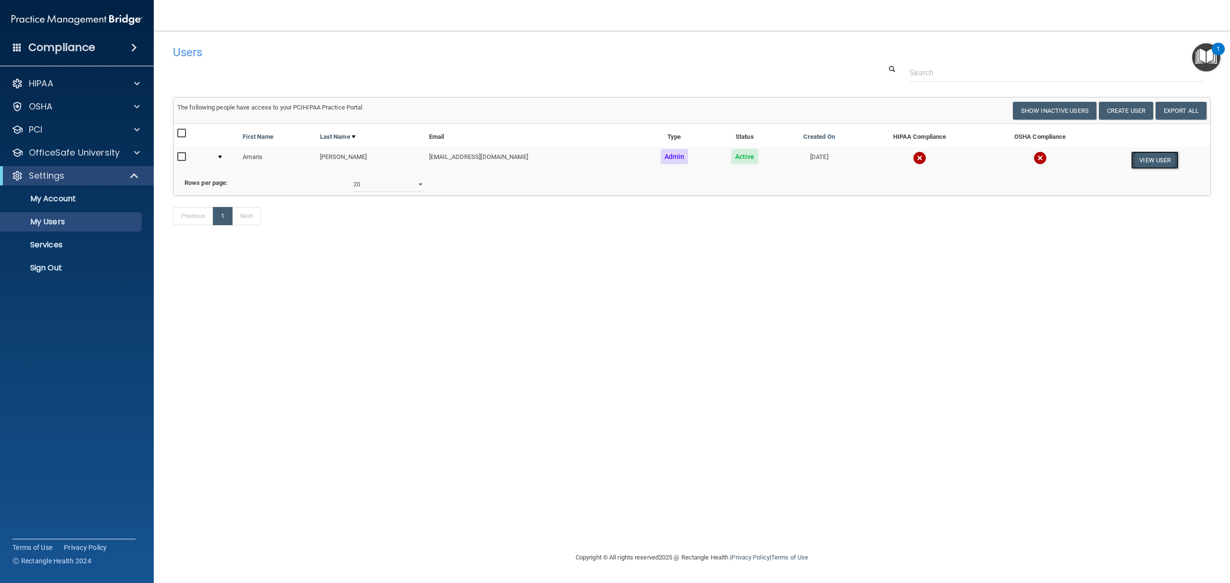
click at [1154, 160] on button "View User" at bounding box center [1155, 160] width 48 height 18
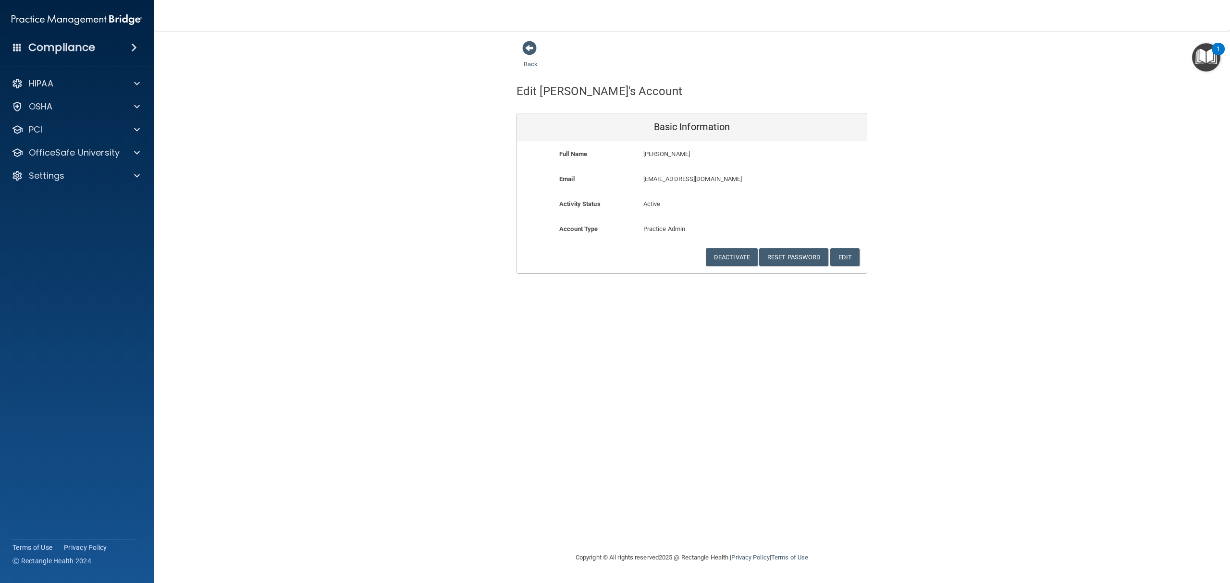
click at [124, 46] on div "Compliance" at bounding box center [77, 47] width 154 height 21
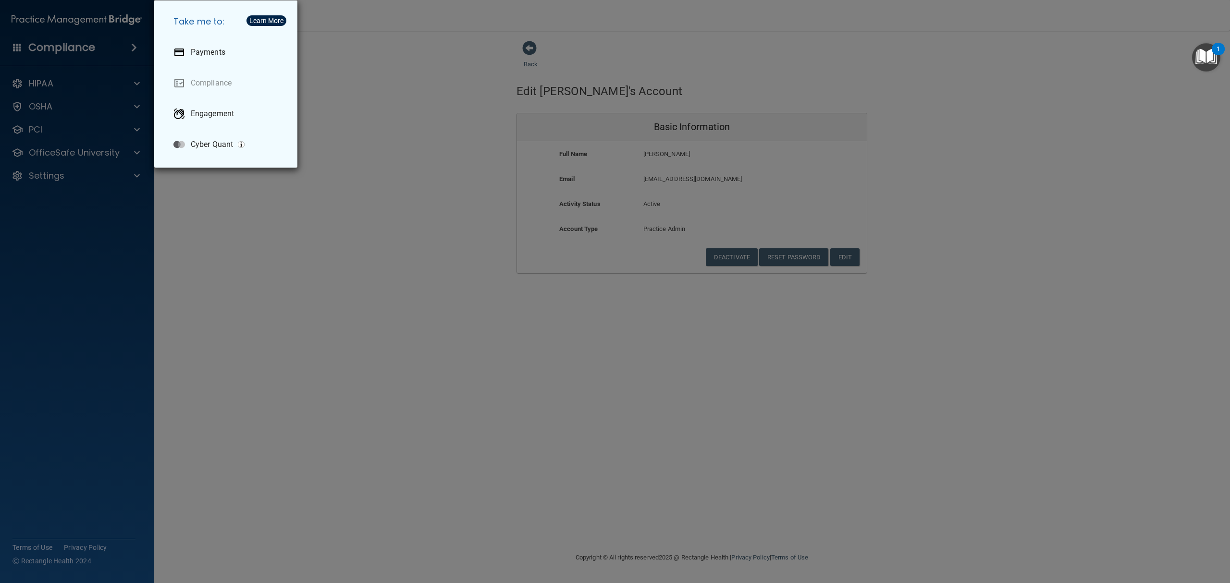
click at [443, 360] on div "Take me to: Payments Compliance Engagement Cyber Quant" at bounding box center [615, 291] width 1230 height 583
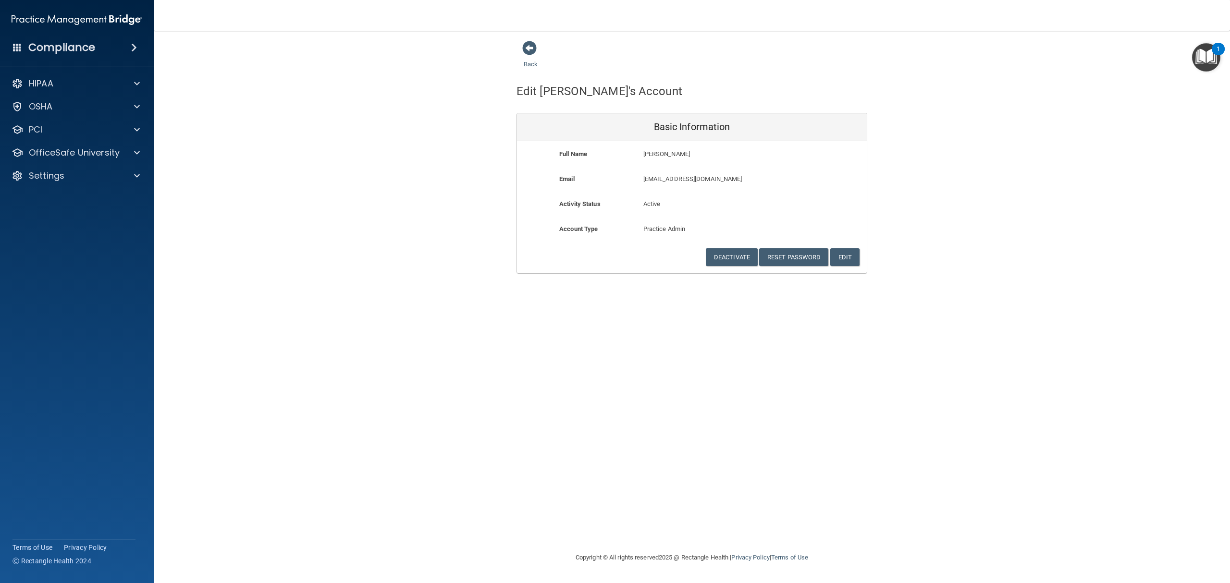
click at [119, 50] on div "Compliance" at bounding box center [77, 47] width 154 height 21
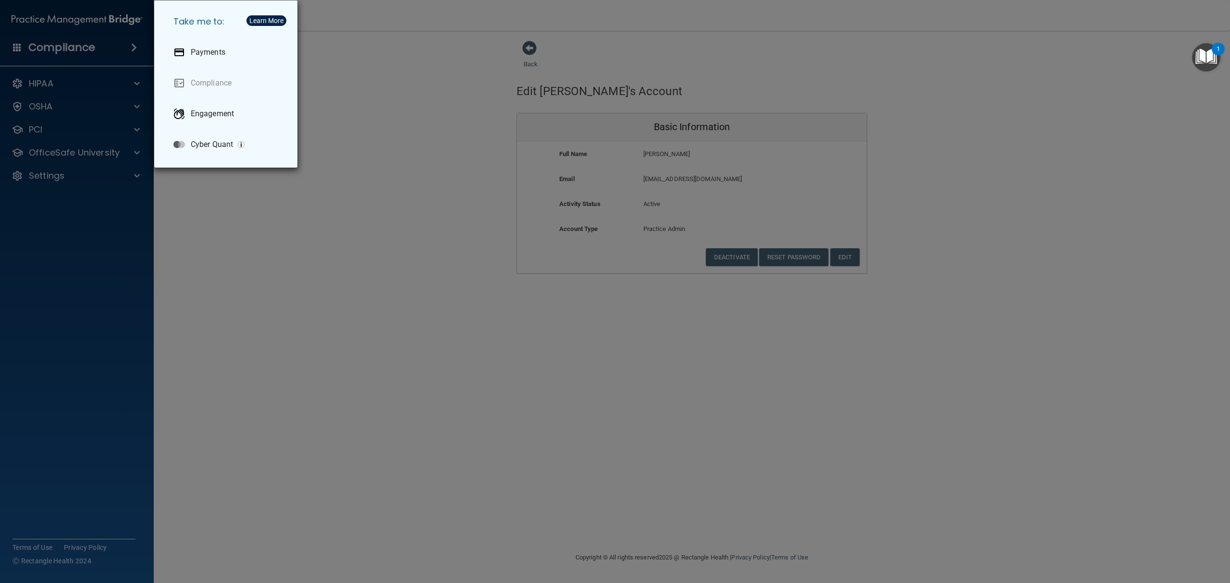
click at [487, 112] on div "Take me to: Payments Compliance Engagement Cyber Quant" at bounding box center [615, 291] width 1230 height 583
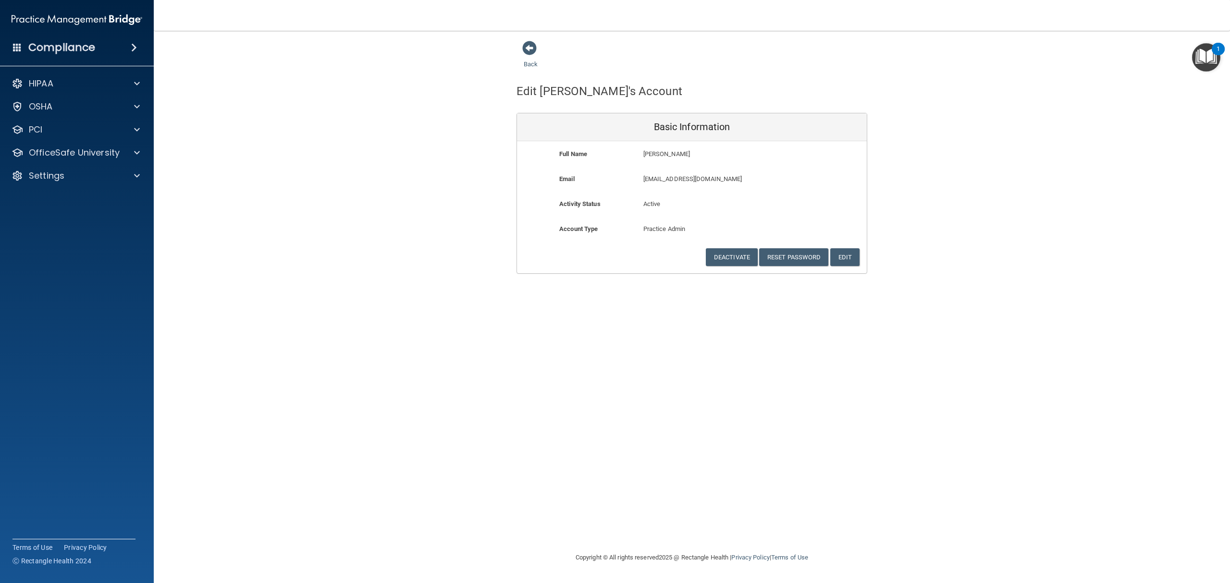
click at [121, 49] on div "Compliance" at bounding box center [77, 47] width 154 height 21
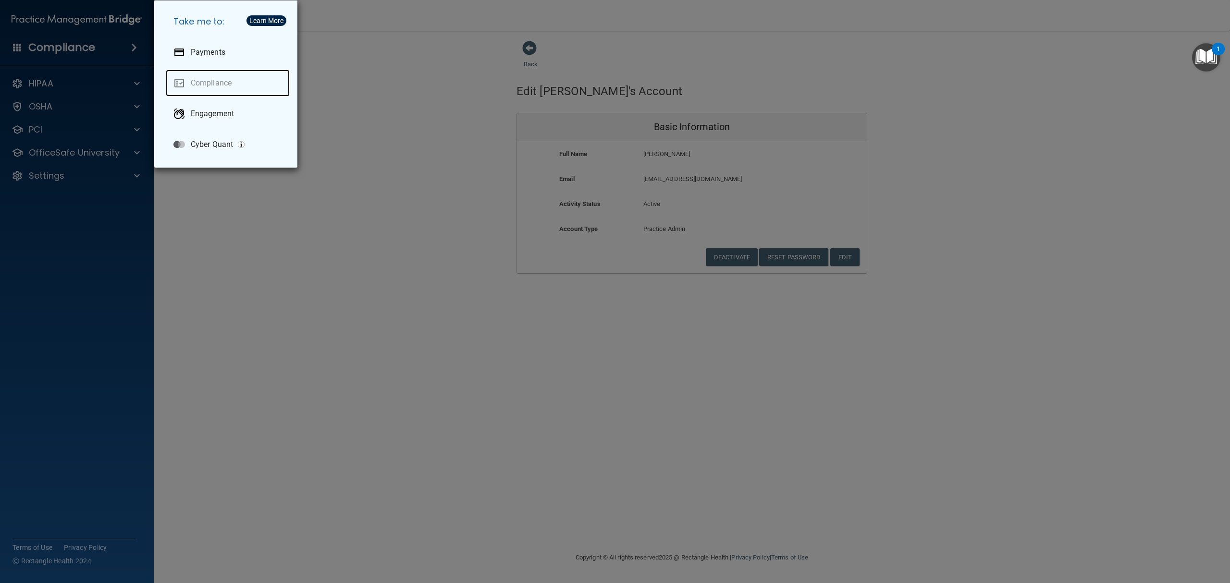
click at [207, 85] on link "Compliance" at bounding box center [228, 83] width 124 height 27
click at [378, 108] on div "Take me to: Payments Compliance Engagement Cyber Quant" at bounding box center [615, 291] width 1230 height 583
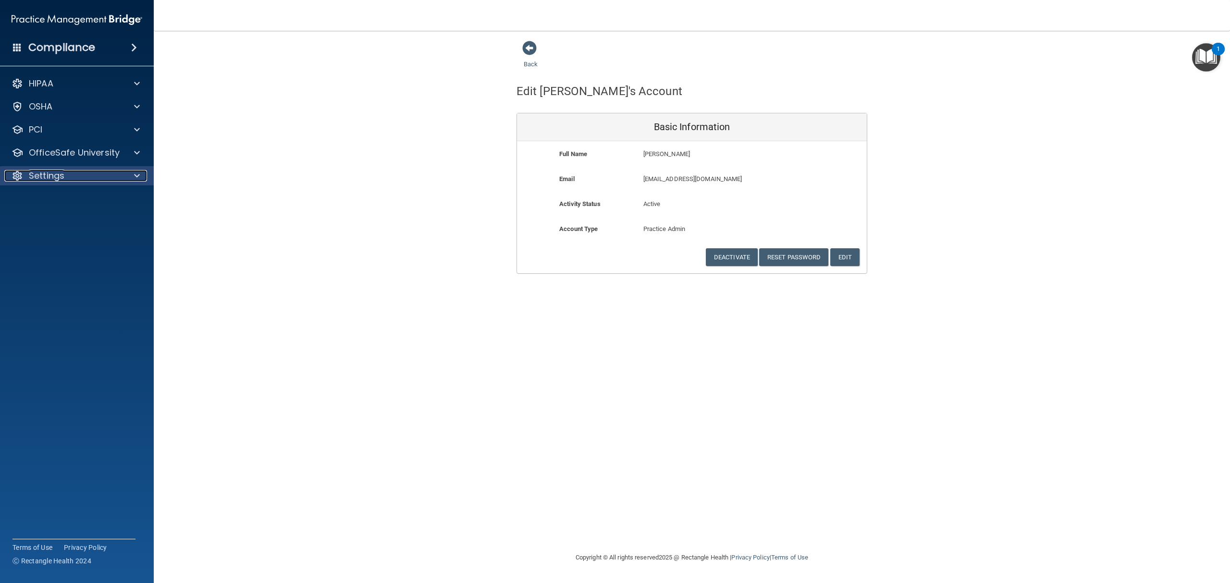
click at [77, 174] on div "Settings" at bounding box center [63, 176] width 119 height 12
click at [62, 93] on div "HIPAA Documents and Policies Report an Incident Business Associates Emergency P…" at bounding box center [77, 177] width 154 height 215
click at [62, 90] on div "HIPAA" at bounding box center [77, 83] width 154 height 19
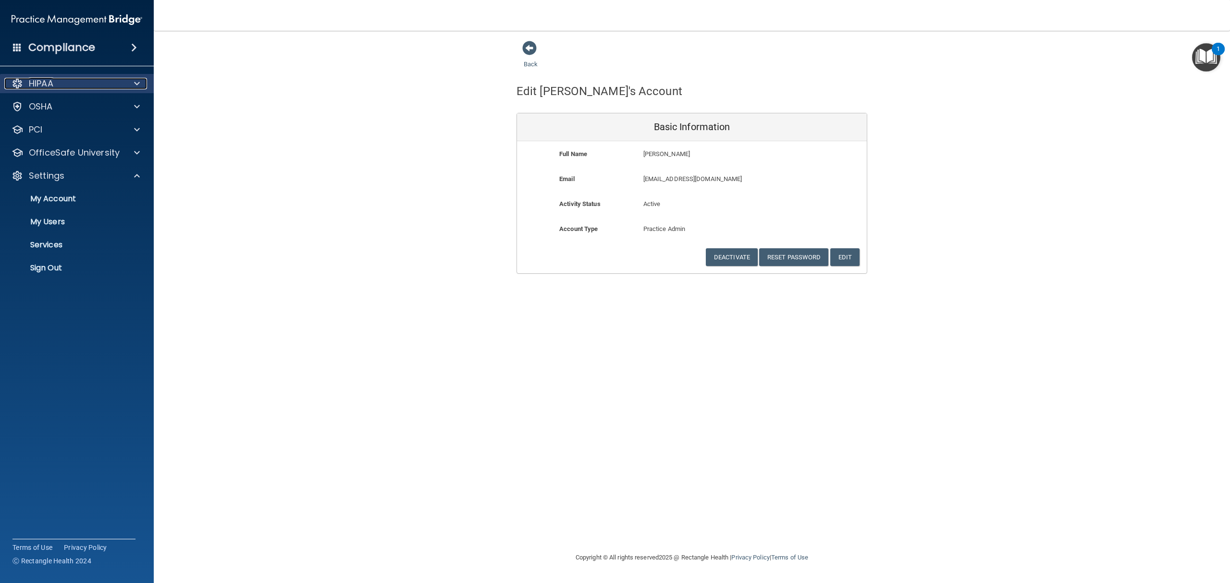
click at [47, 87] on p "HIPAA" at bounding box center [41, 84] width 25 height 12
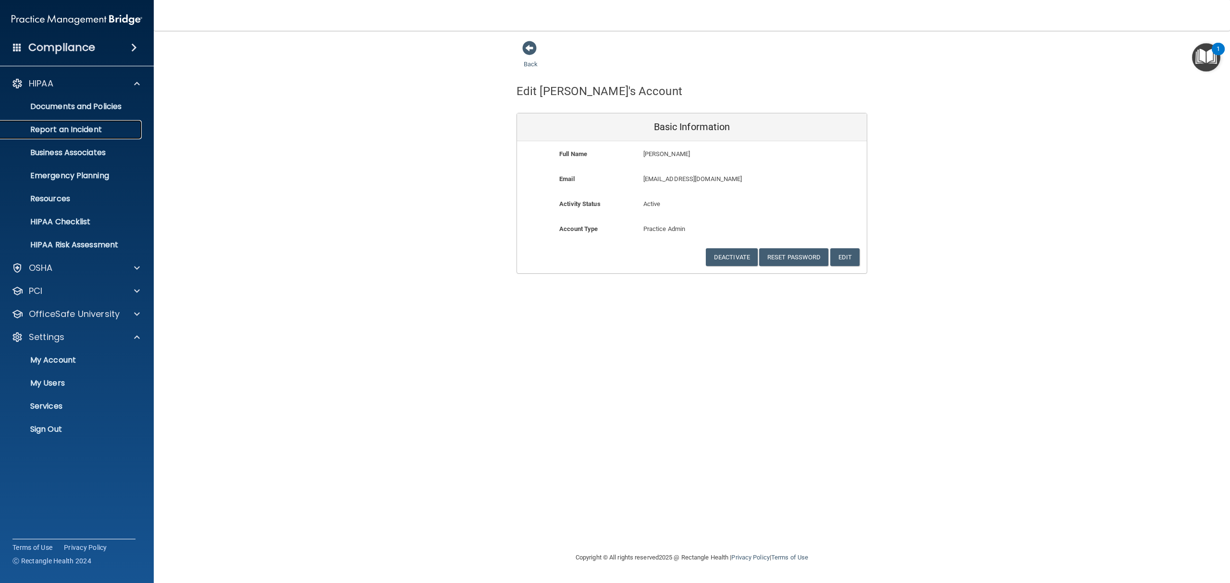
click at [52, 120] on link "Report an Incident" at bounding box center [65, 129] width 151 height 19
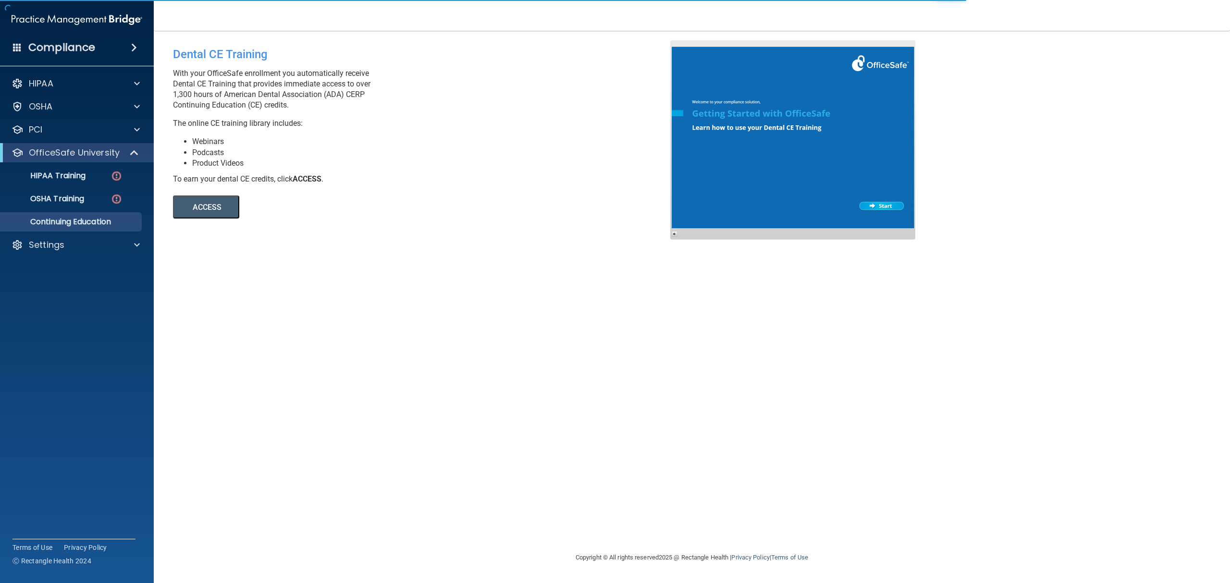
click at [236, 197] on button "ACCESS" at bounding box center [206, 207] width 66 height 23
